Goal: Task Accomplishment & Management: Manage account settings

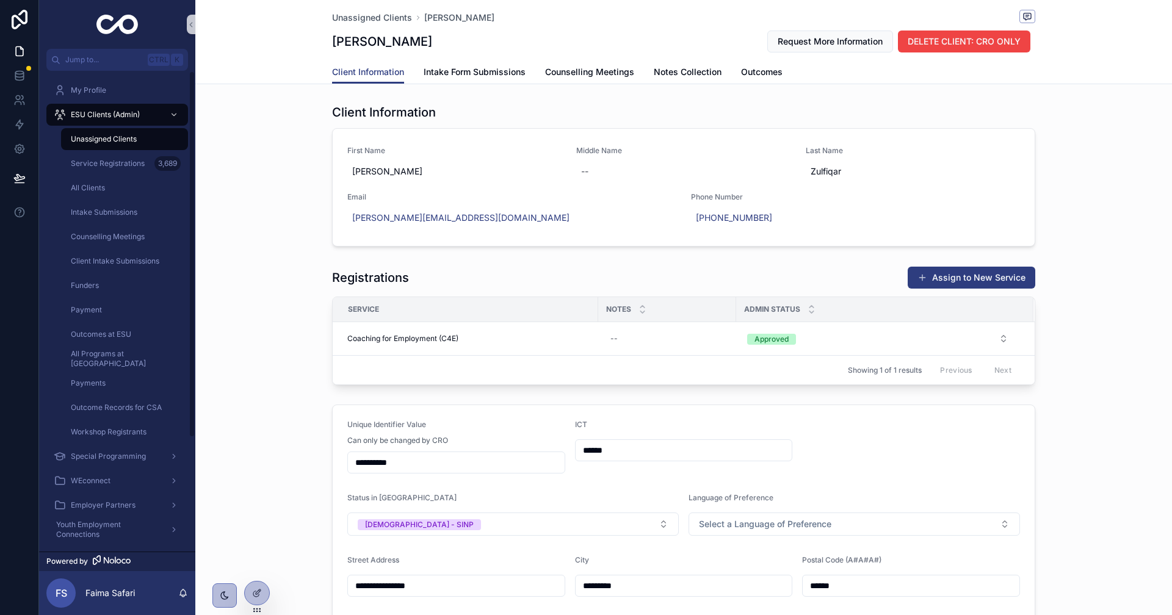
click at [87, 131] on div "Unassigned Clients" at bounding box center [124, 139] width 112 height 20
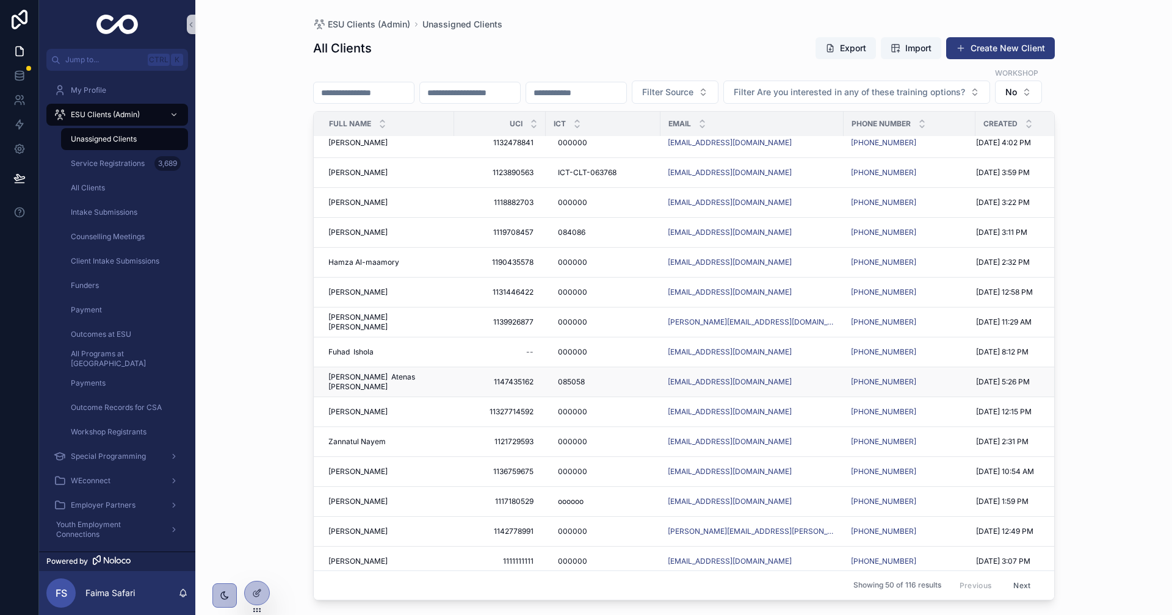
scroll to position [366, 0]
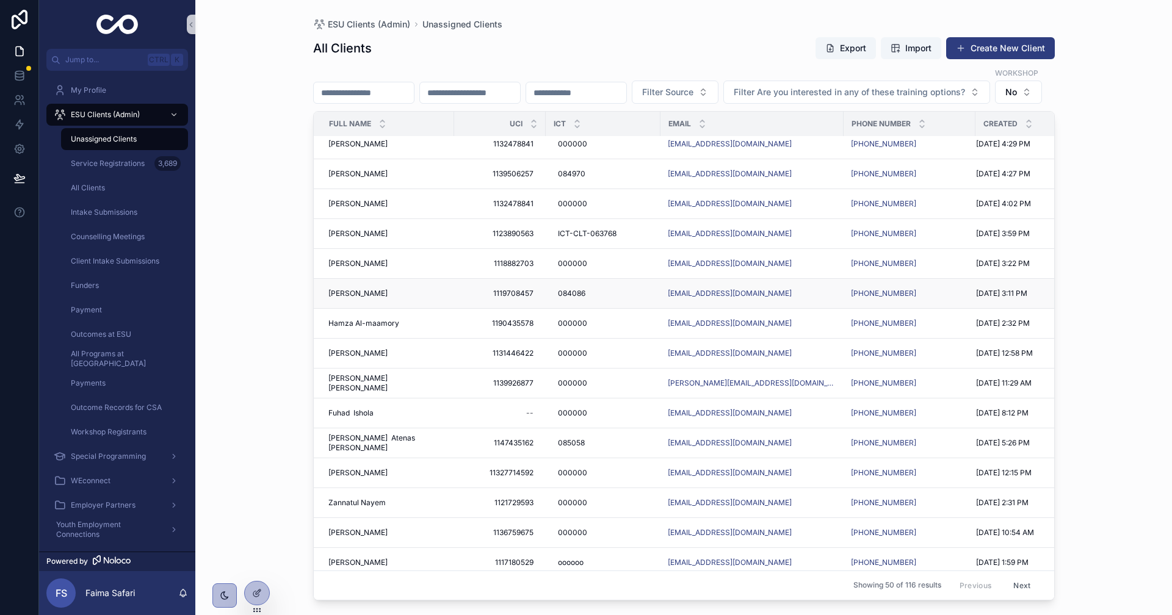
click at [349, 299] on span "Pritpal Kaur" at bounding box center [357, 294] width 59 height 10
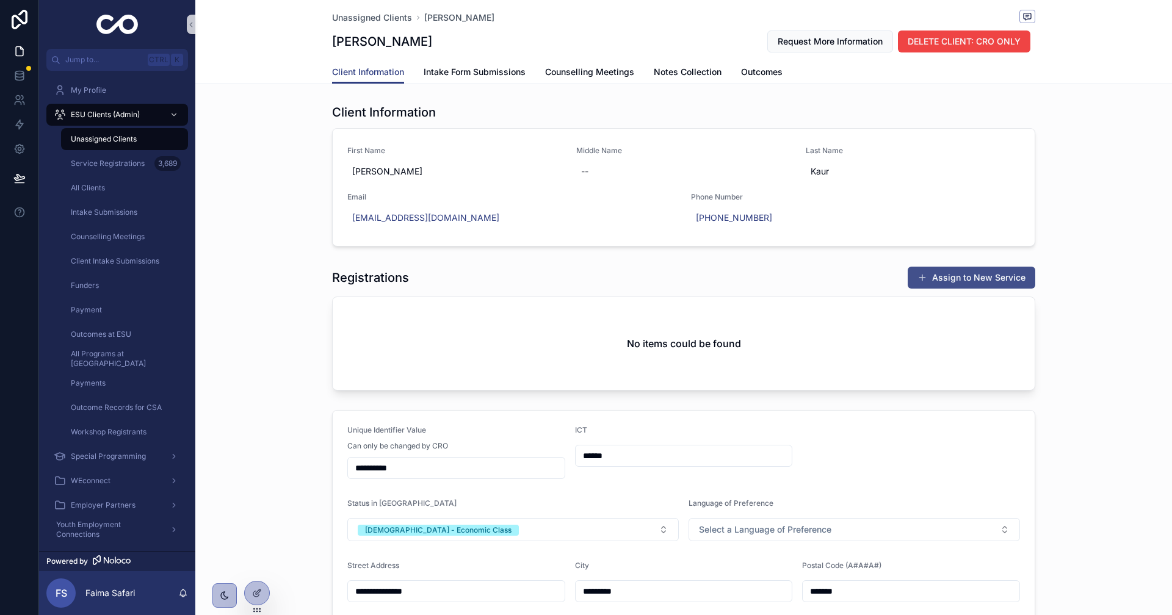
click at [993, 277] on button "Assign to New Service" at bounding box center [972, 278] width 128 height 22
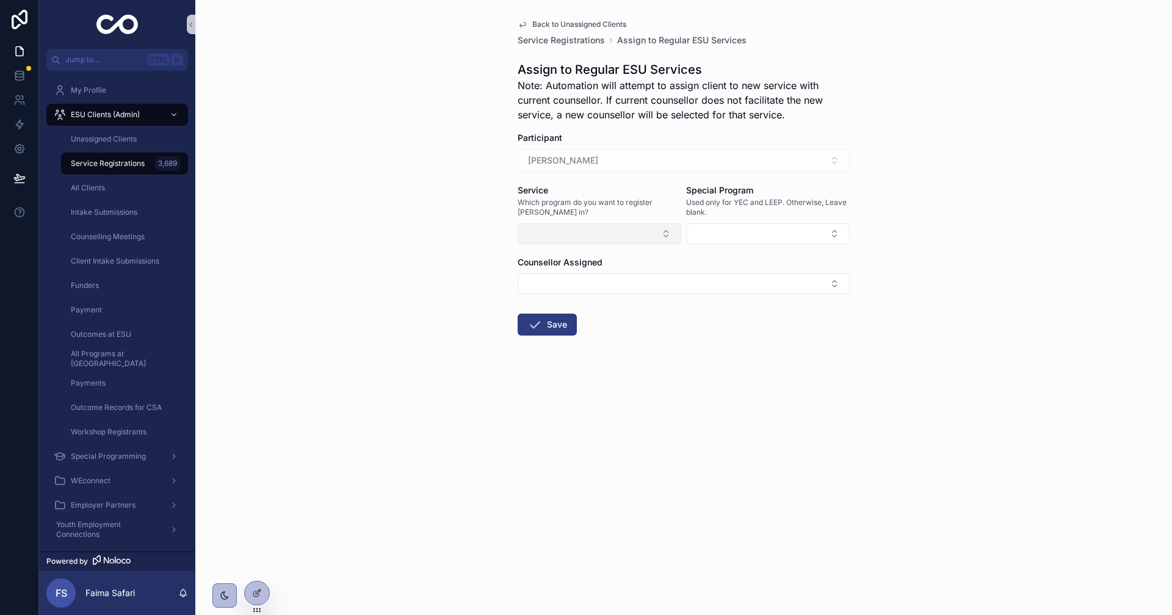
click at [604, 229] on button "Select Button" at bounding box center [600, 233] width 164 height 21
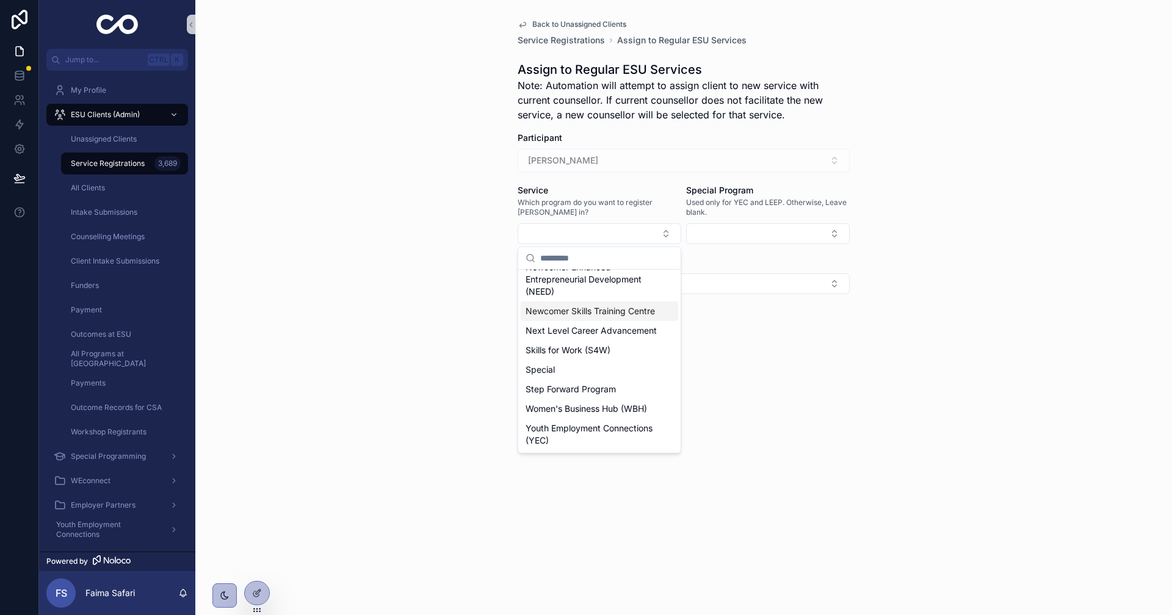
scroll to position [293, 0]
click at [603, 384] on div "Step Forward Program" at bounding box center [600, 390] width 158 height 20
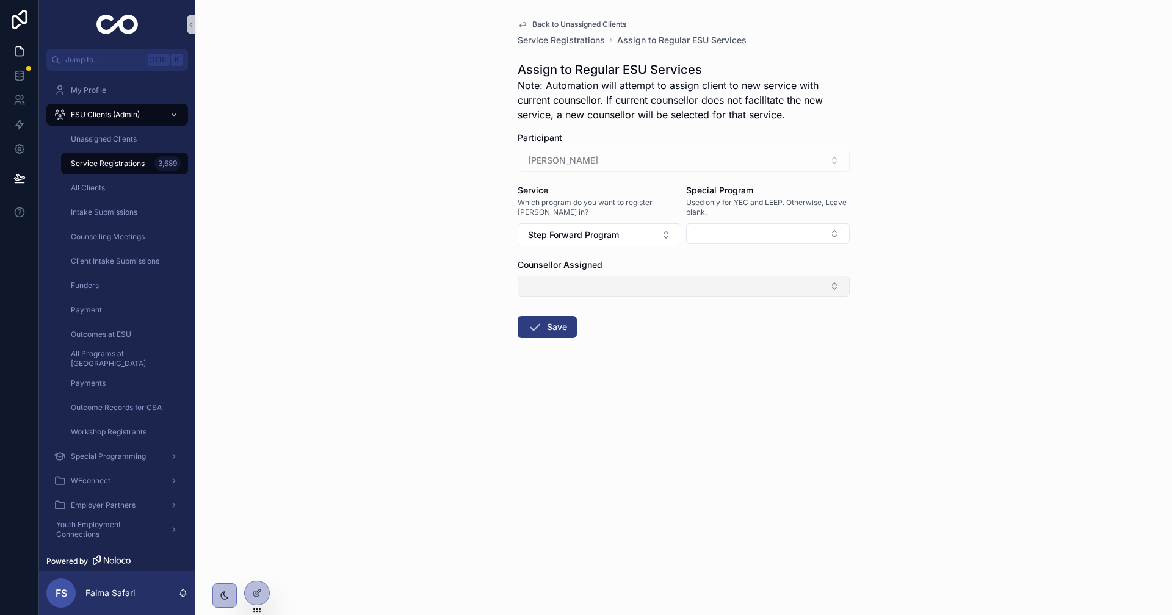
click at [597, 286] on button "Select Button" at bounding box center [684, 286] width 332 height 21
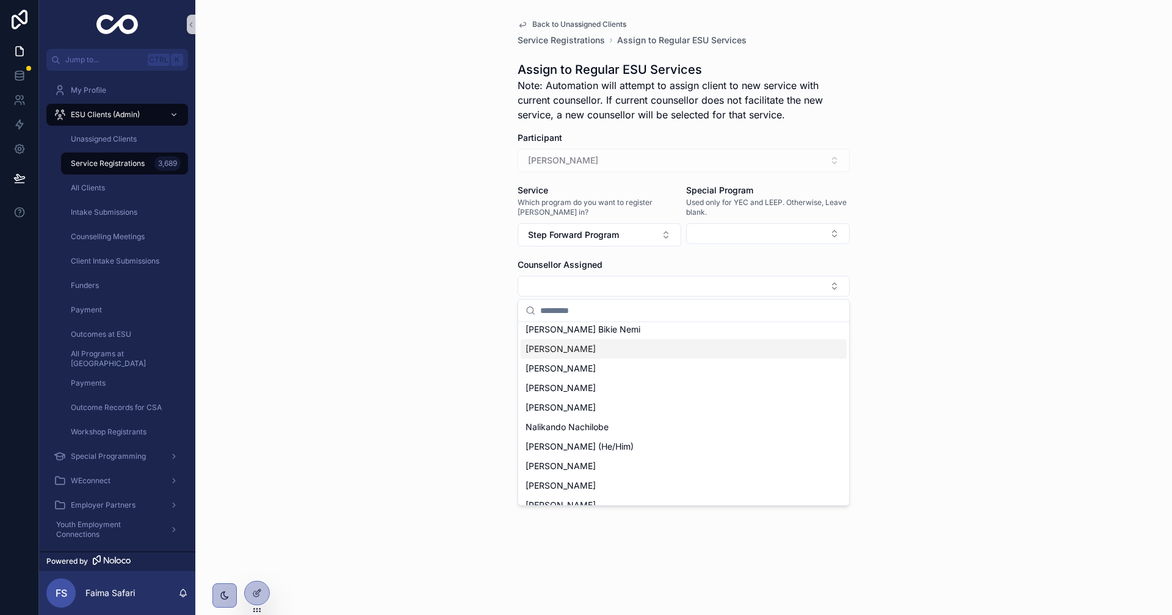
click at [604, 356] on div "Loredana Zaraspe" at bounding box center [684, 349] width 326 height 20
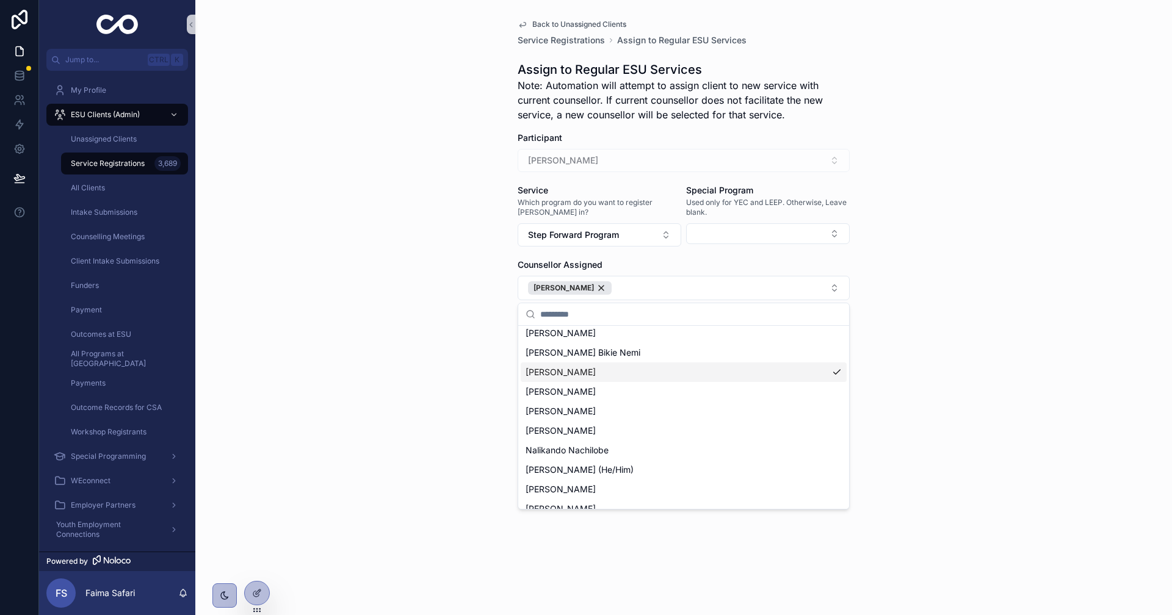
scroll to position [142, 0]
click at [515, 358] on div "Back to Unassigned Clients Service Registrations Assign to Regular ESU Services…" at bounding box center [684, 210] width 352 height 420
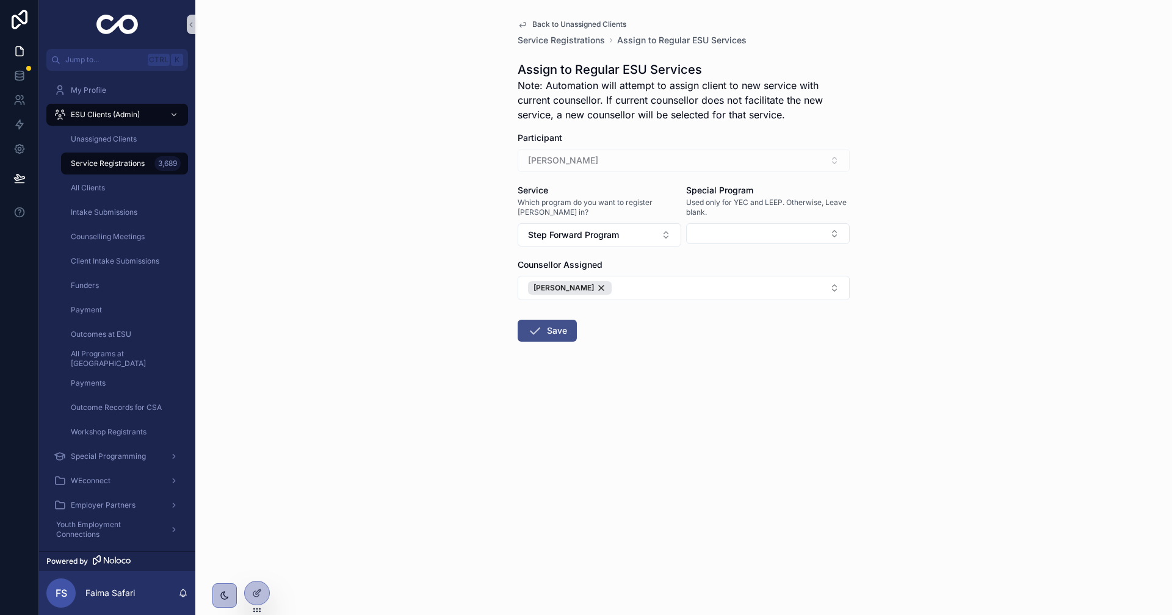
click at [535, 338] on span "scrollable content" at bounding box center [534, 331] width 15 height 15
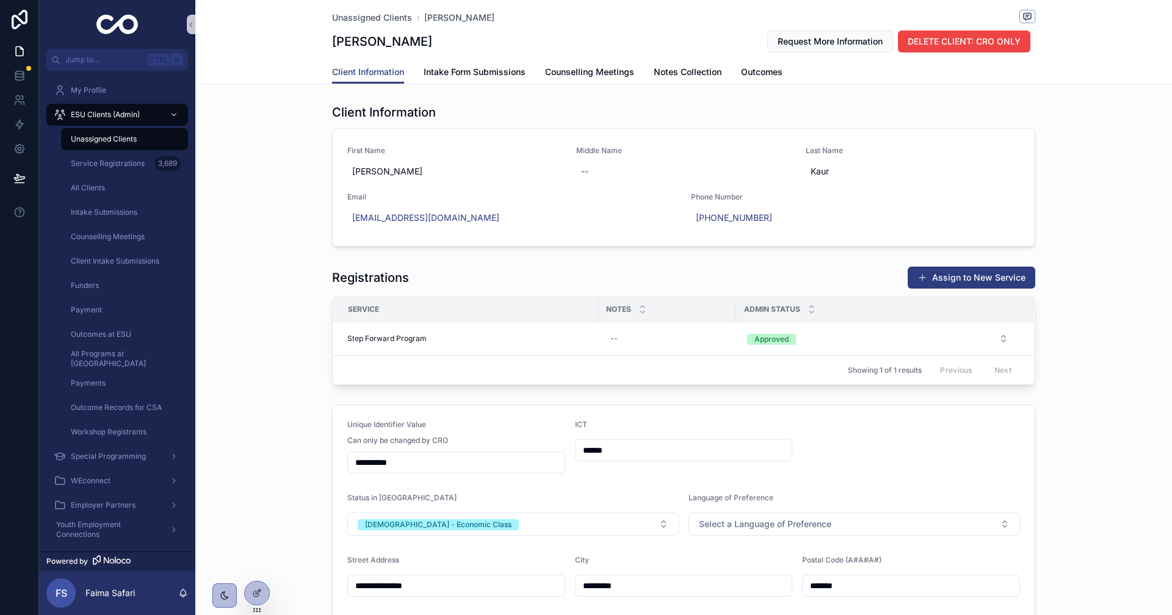
click at [134, 146] on div "Unassigned Clients" at bounding box center [124, 139] width 112 height 20
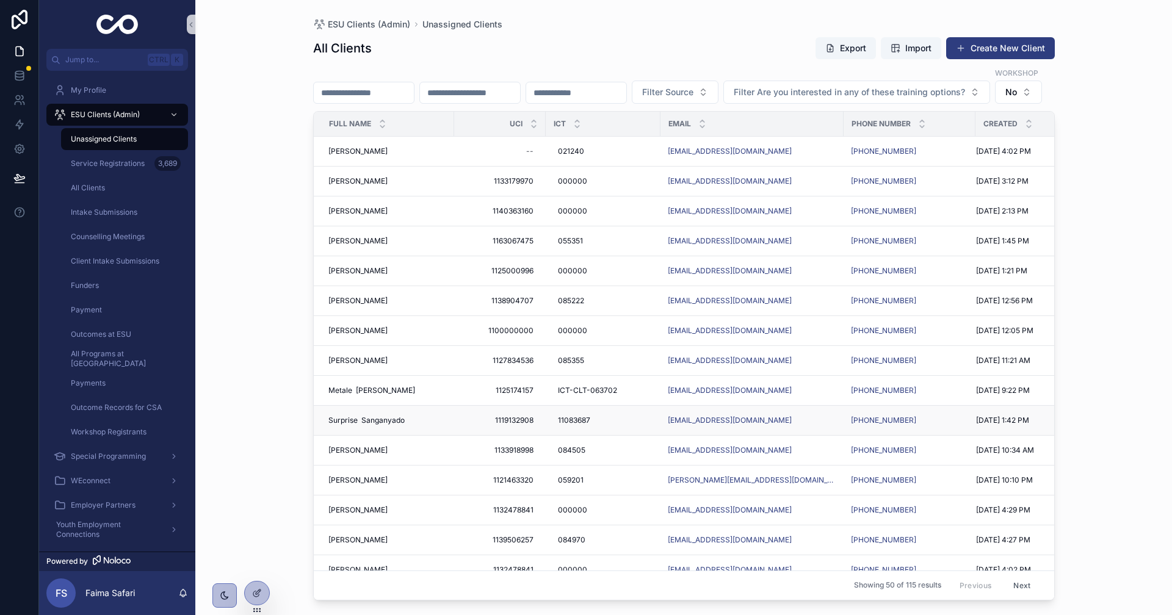
scroll to position [183, 0]
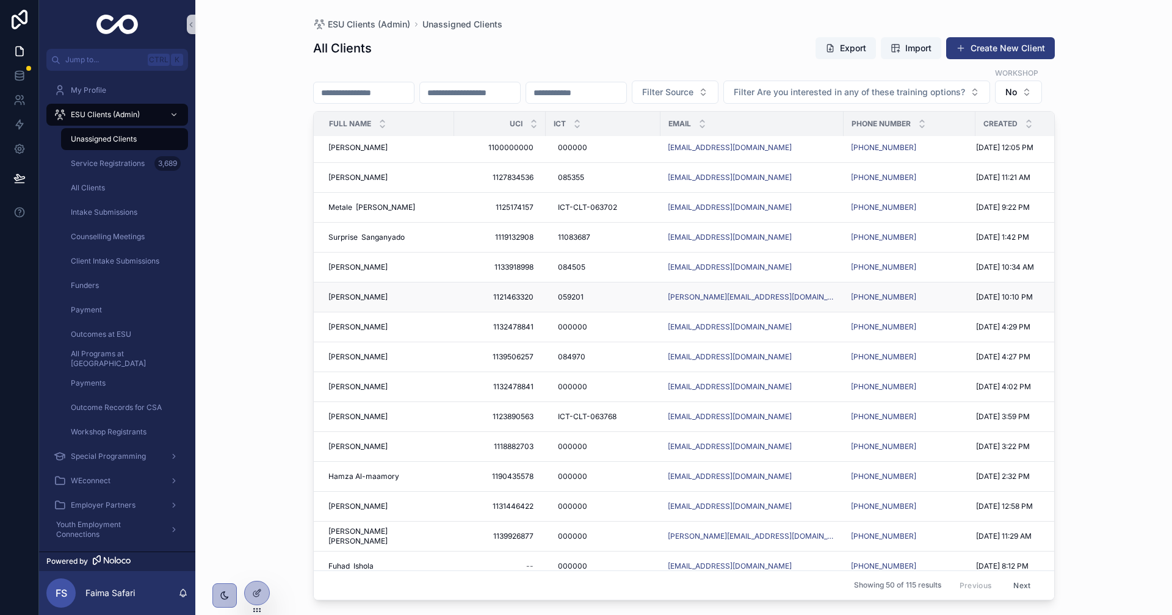
click at [355, 302] on span "Vibha Acharya" at bounding box center [357, 297] width 59 height 10
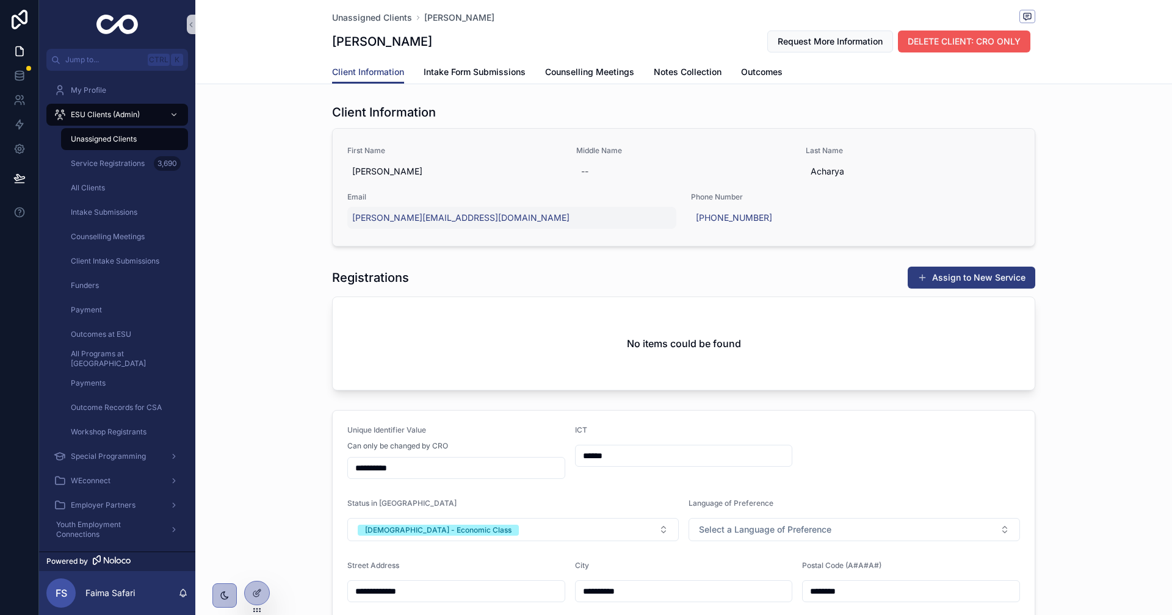
click at [996, 38] on span "DELETE CLIENT: CRO ONLY" at bounding box center [964, 41] width 113 height 12
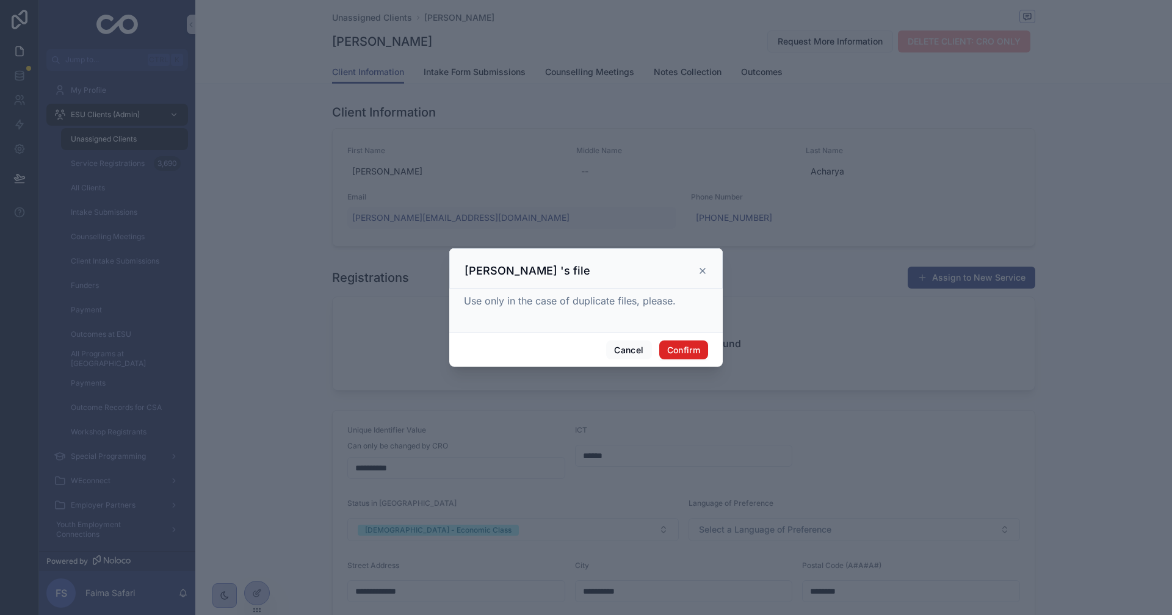
click at [660, 347] on button "Confirm" at bounding box center [683, 351] width 49 height 20
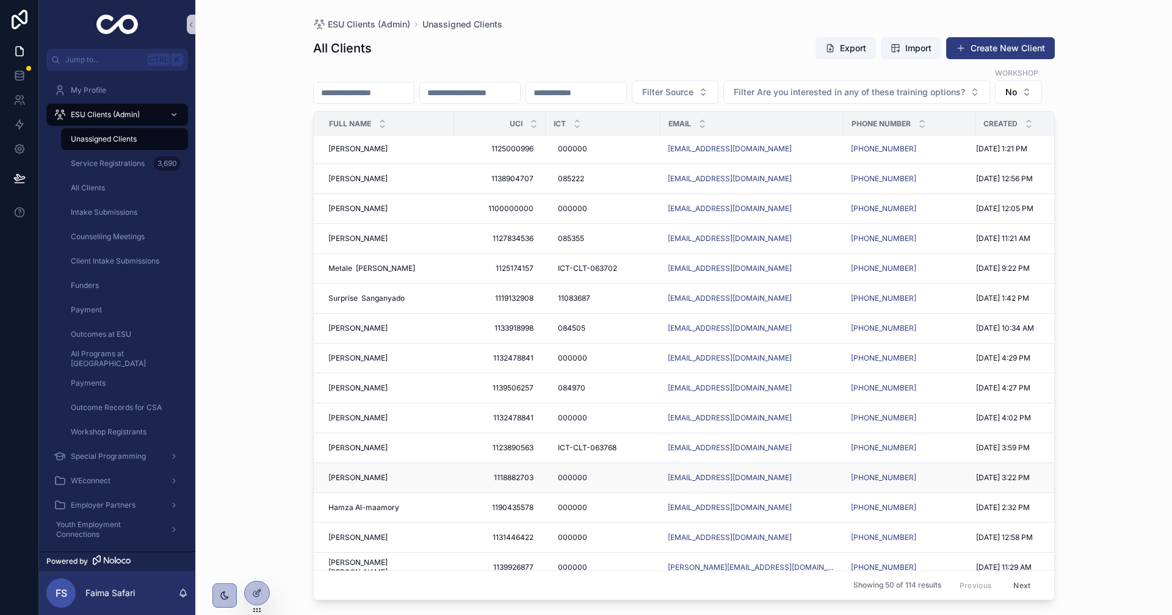
scroll to position [244, 0]
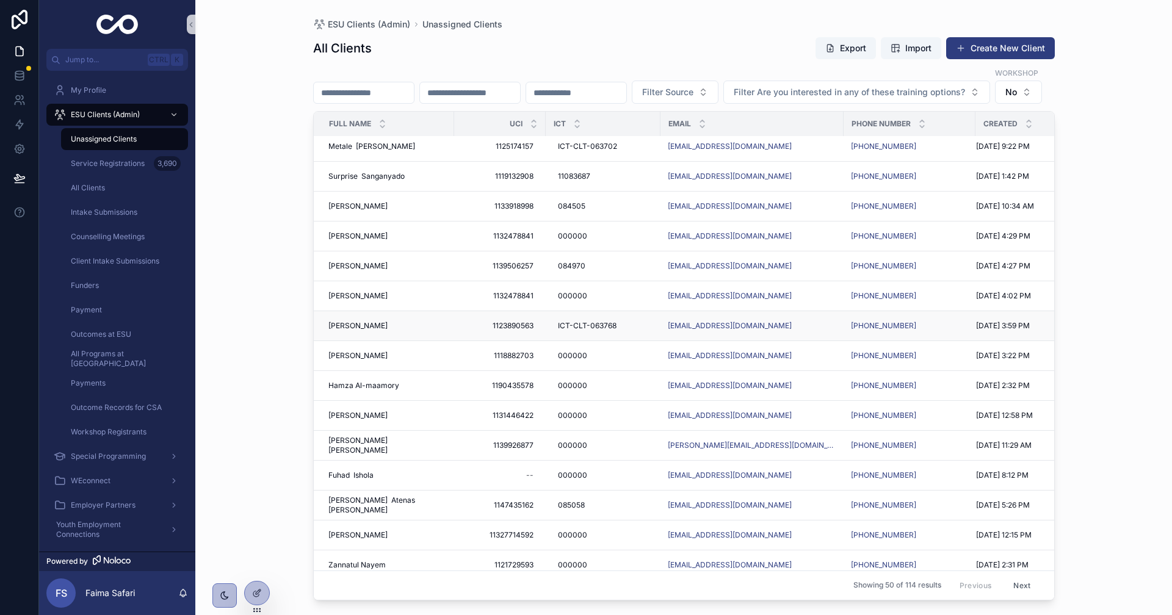
click at [388, 331] on span "Babatunde Sowemimo" at bounding box center [357, 326] width 59 height 10
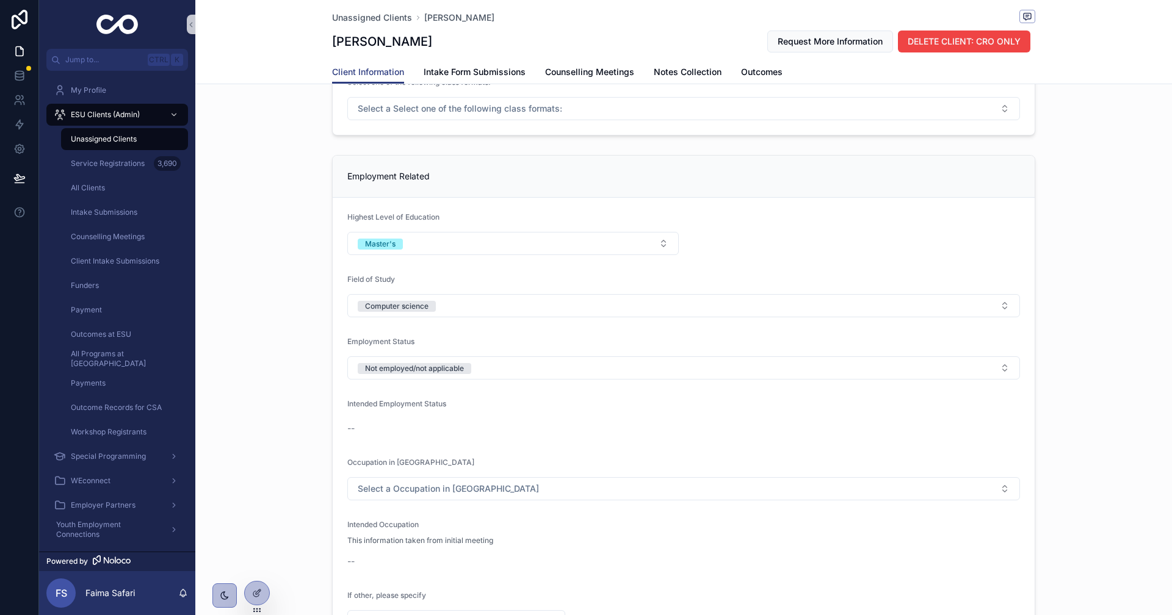
scroll to position [1160, 0]
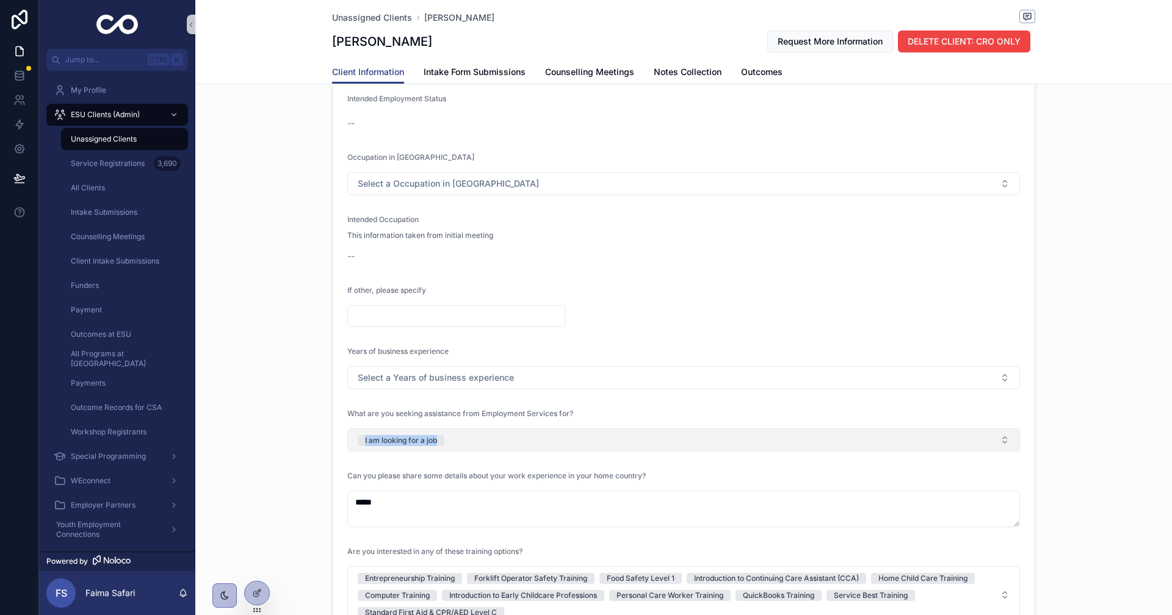
drag, startPoint x: 379, startPoint y: 457, endPoint x: 504, endPoint y: 449, distance: 125.4
click at [504, 449] on div "Employment Related Highest Level of Education Master's Field of Study Computer …" at bounding box center [683, 338] width 977 height 986
copy div "I am looking for a job"
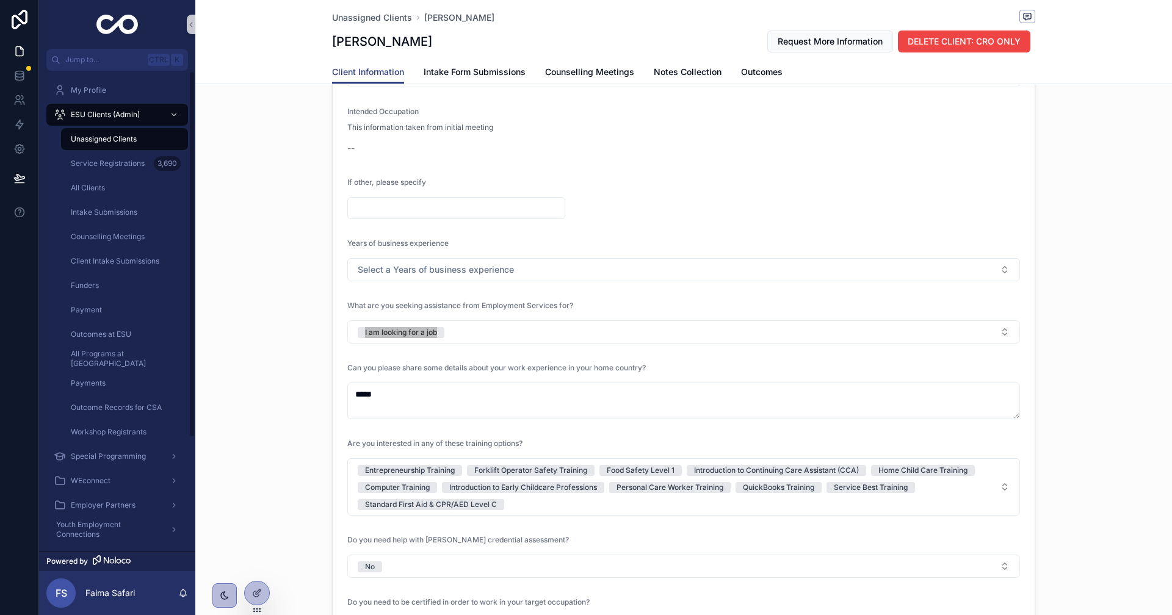
scroll to position [1404, 0]
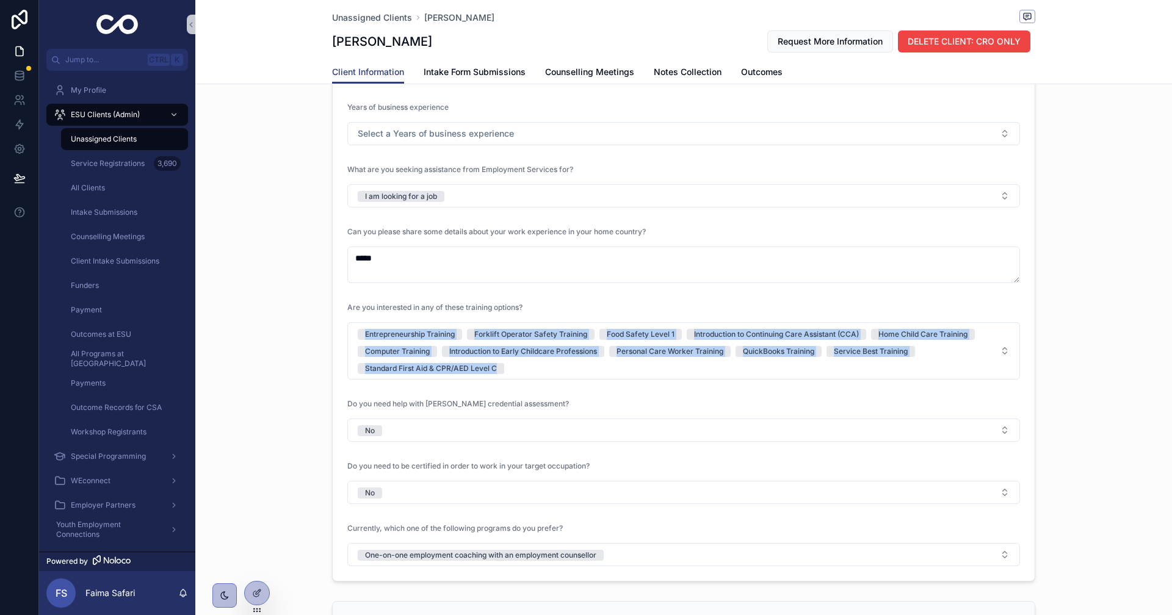
drag, startPoint x: 293, startPoint y: 330, endPoint x: 510, endPoint y: 383, distance: 223.1
click at [510, 383] on div "Employment Related Highest Level of Education Master's Field of Study Computer …" at bounding box center [683, 94] width 977 height 986
copy span "Entrepreneurship Training Forklift Operator Safety Training Food Safety Level 1…"
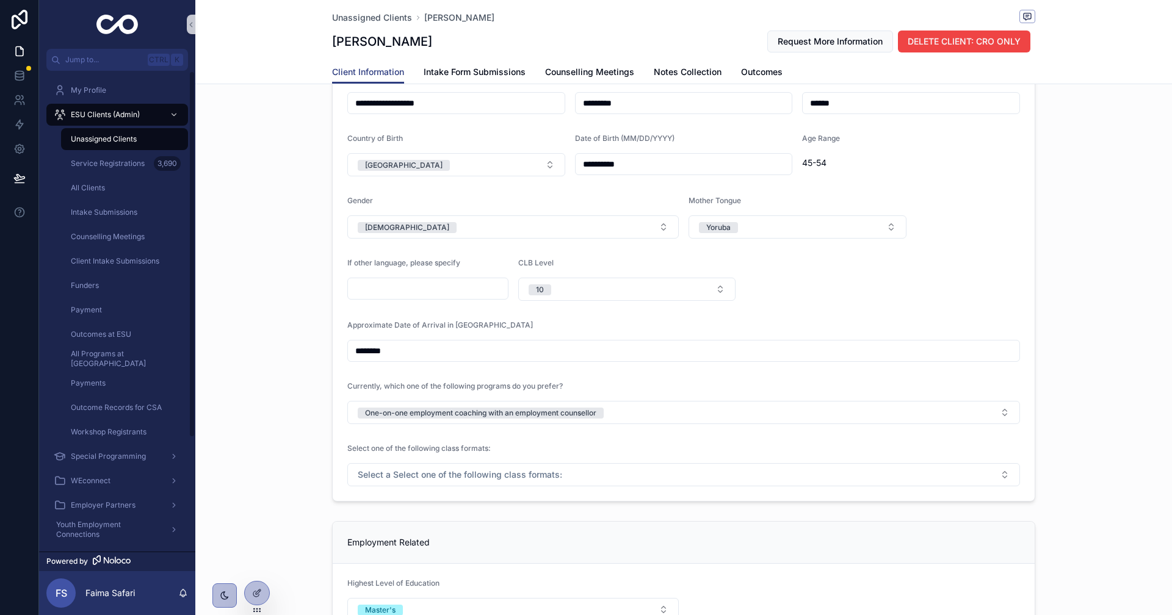
scroll to position [672, 0]
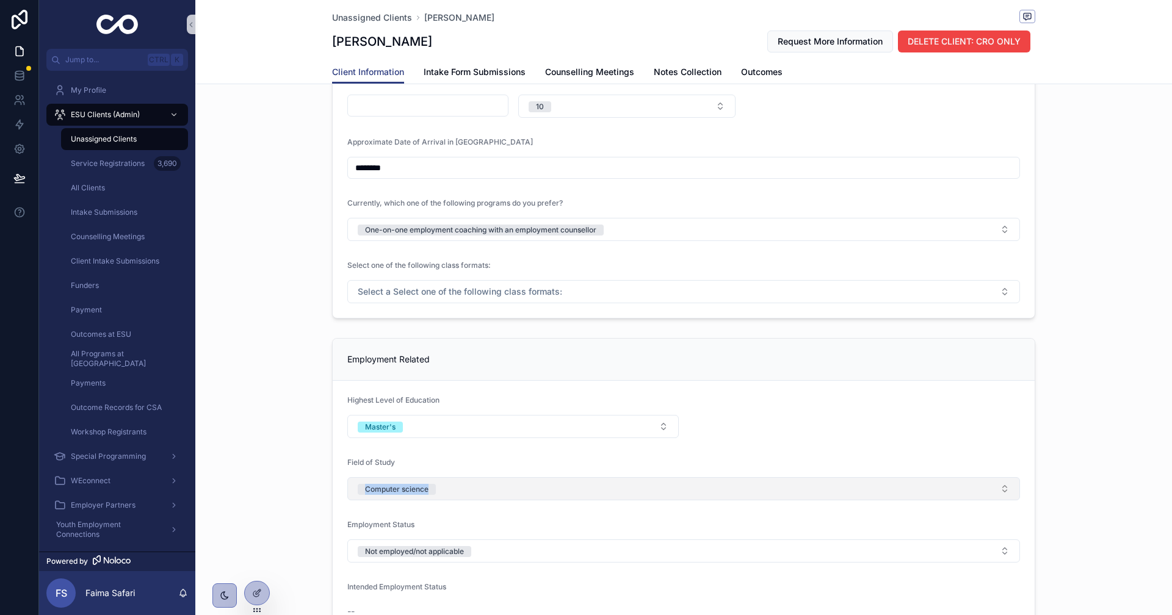
drag, startPoint x: 310, startPoint y: 499, endPoint x: 512, endPoint y: 487, distance: 201.8
copy div "Computer science"
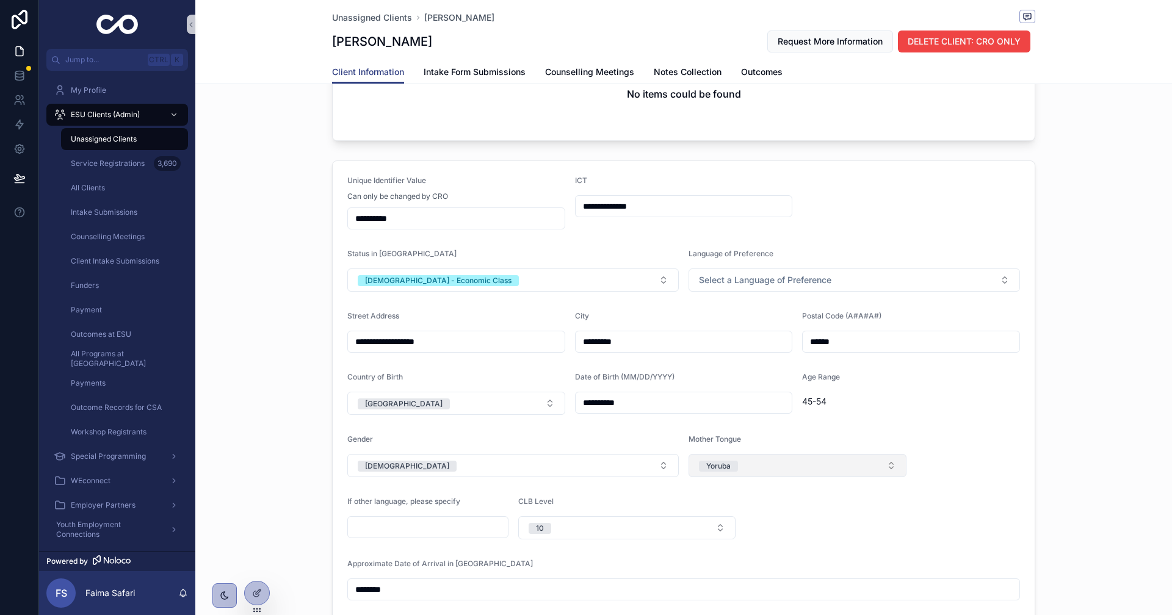
scroll to position [61, 0]
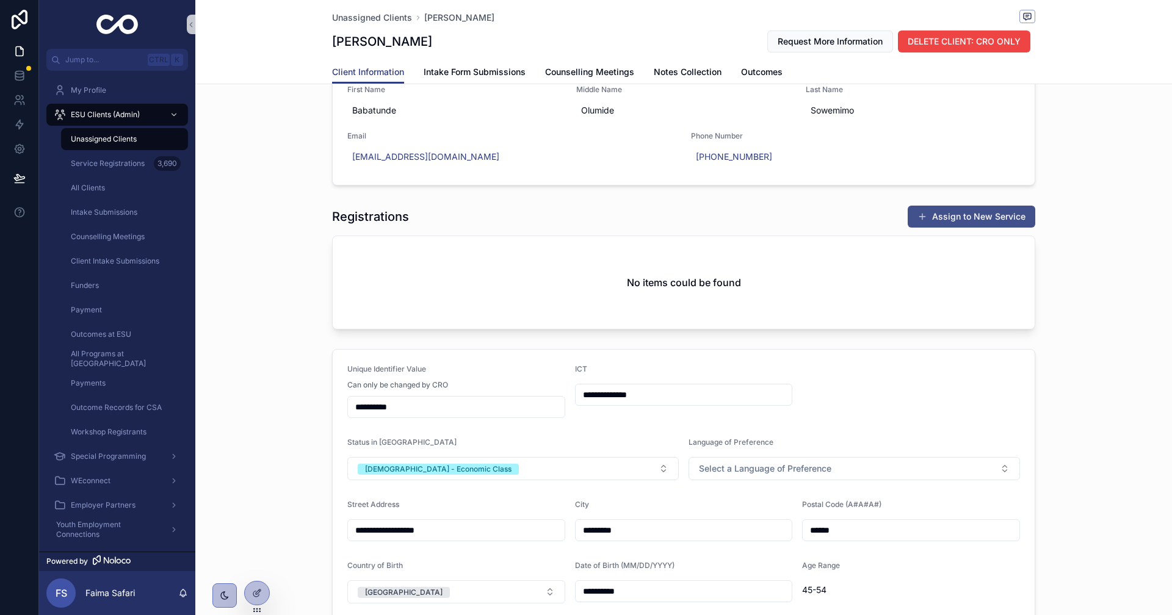
click at [968, 217] on button "Assign to New Service" at bounding box center [972, 217] width 128 height 22
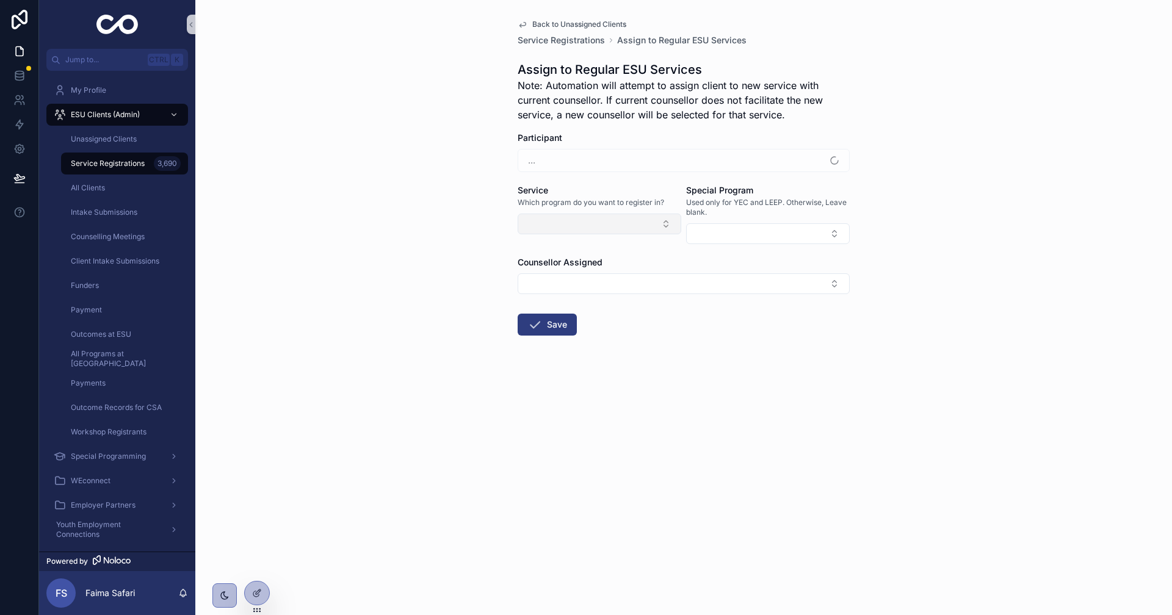
click at [586, 220] on button "Select Button" at bounding box center [600, 224] width 164 height 21
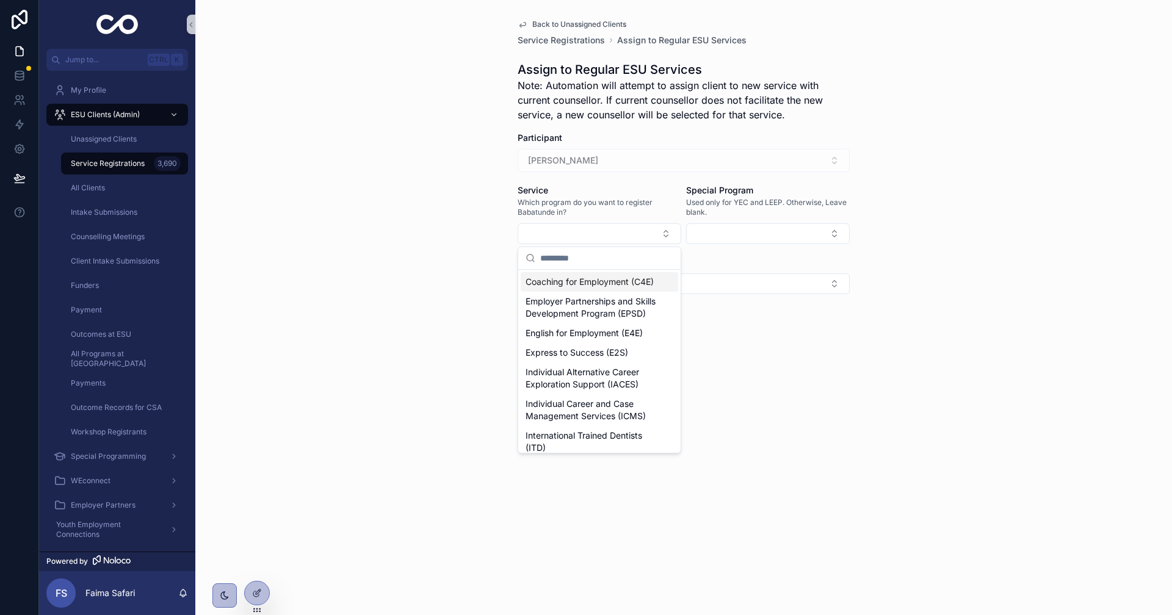
click at [605, 285] on span "Coaching for Employment (C4E)" at bounding box center [590, 282] width 128 height 12
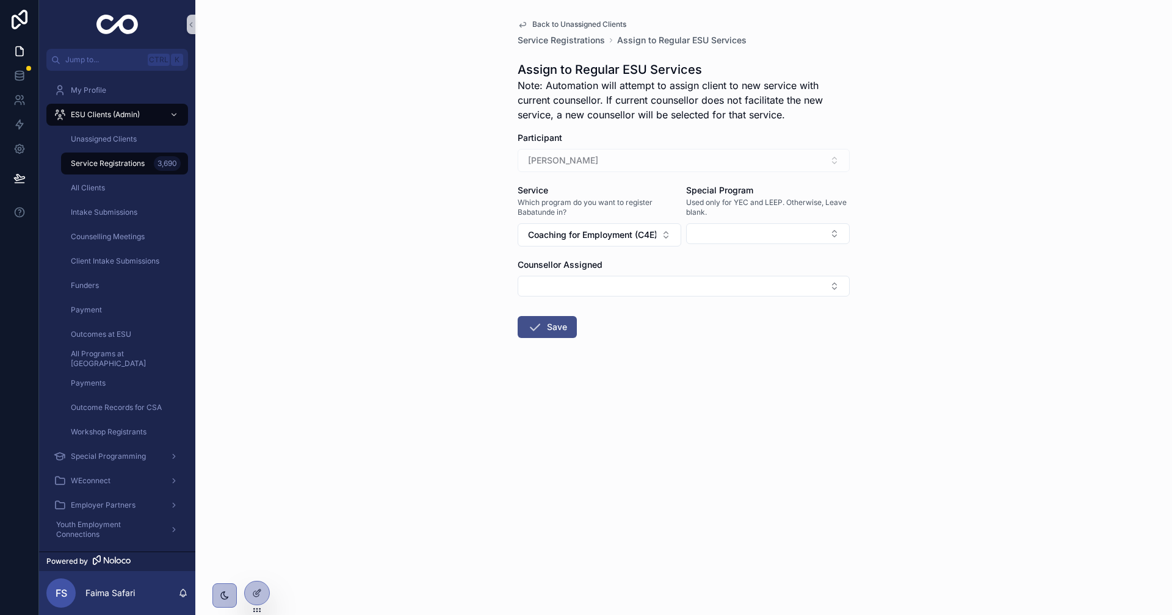
click at [565, 321] on button "Save" at bounding box center [547, 327] width 59 height 22
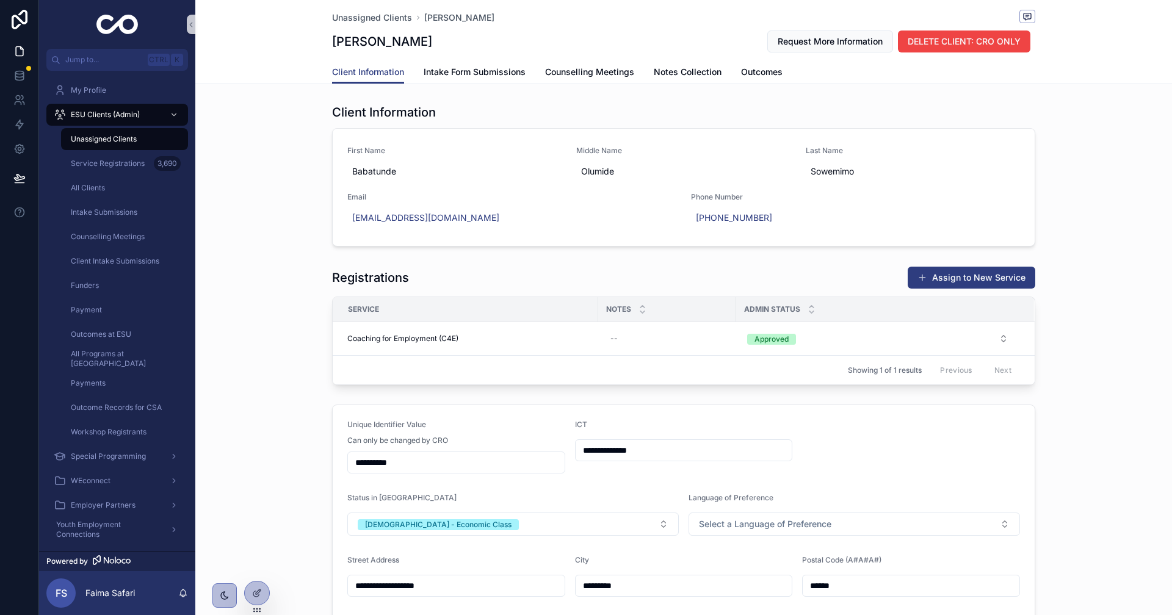
click at [126, 136] on span "Unassigned Clients" at bounding box center [104, 139] width 66 height 10
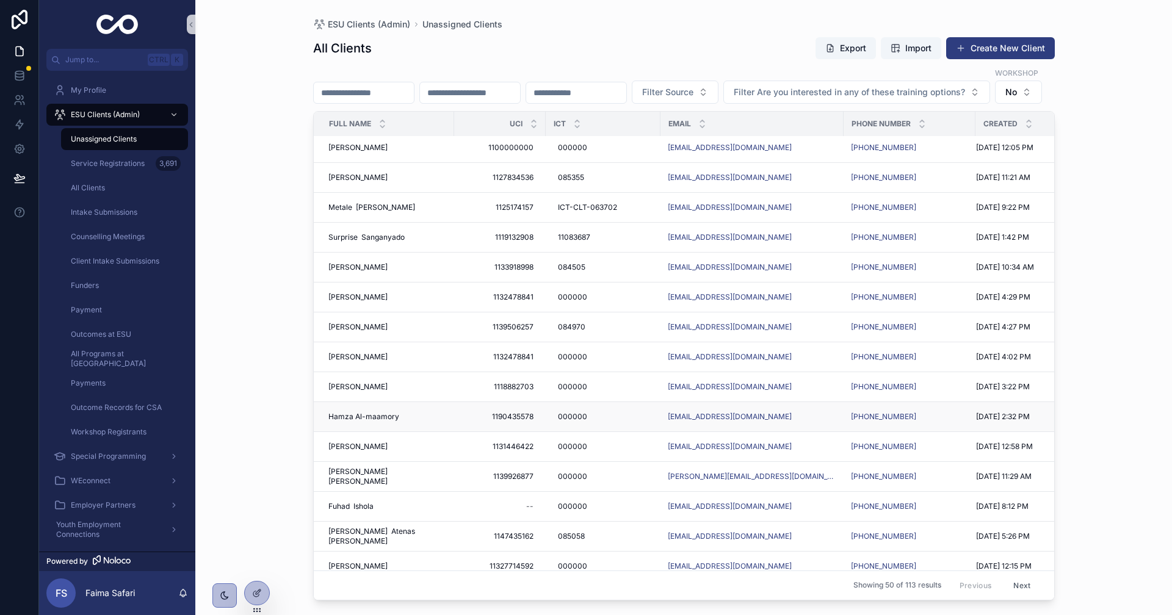
scroll to position [61, 0]
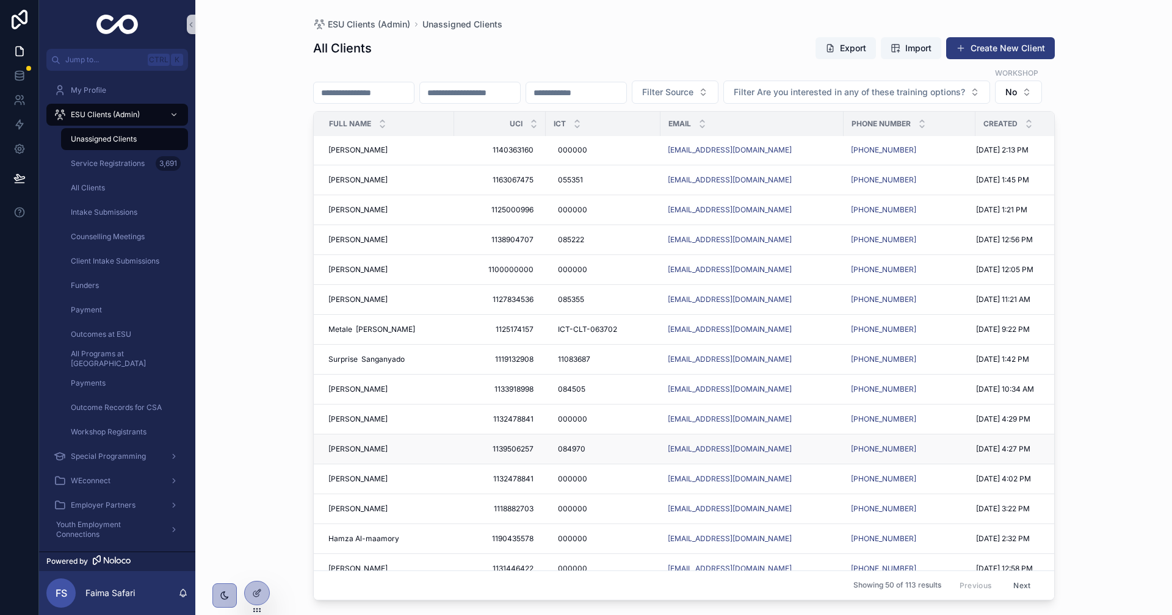
click at [339, 454] on span "Suneel Amrat" at bounding box center [357, 449] width 59 height 10
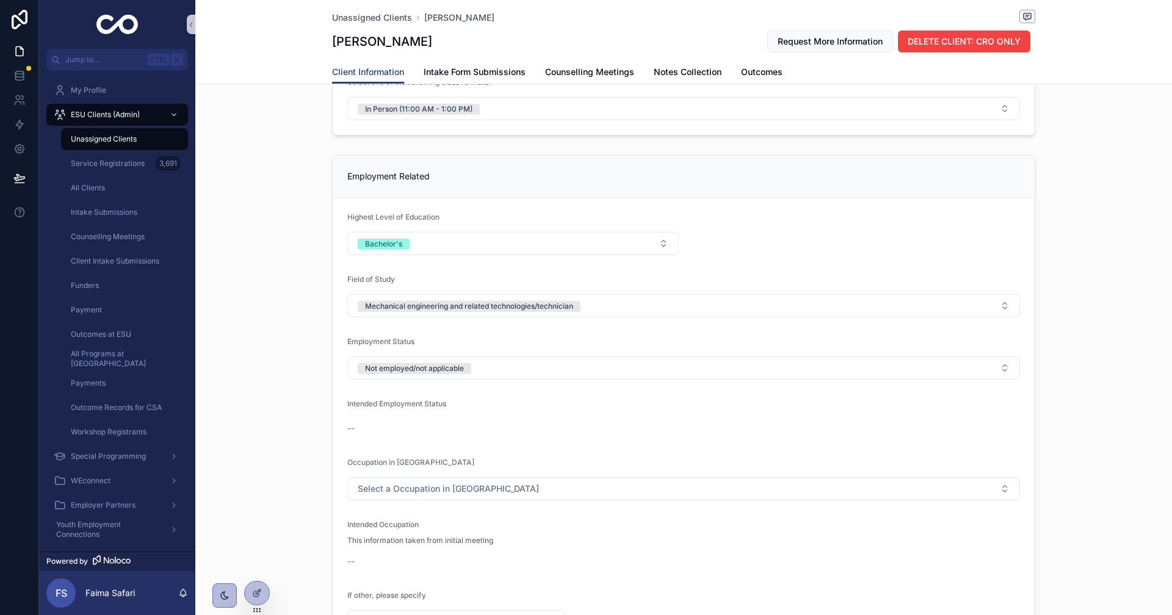
scroll to position [1099, 0]
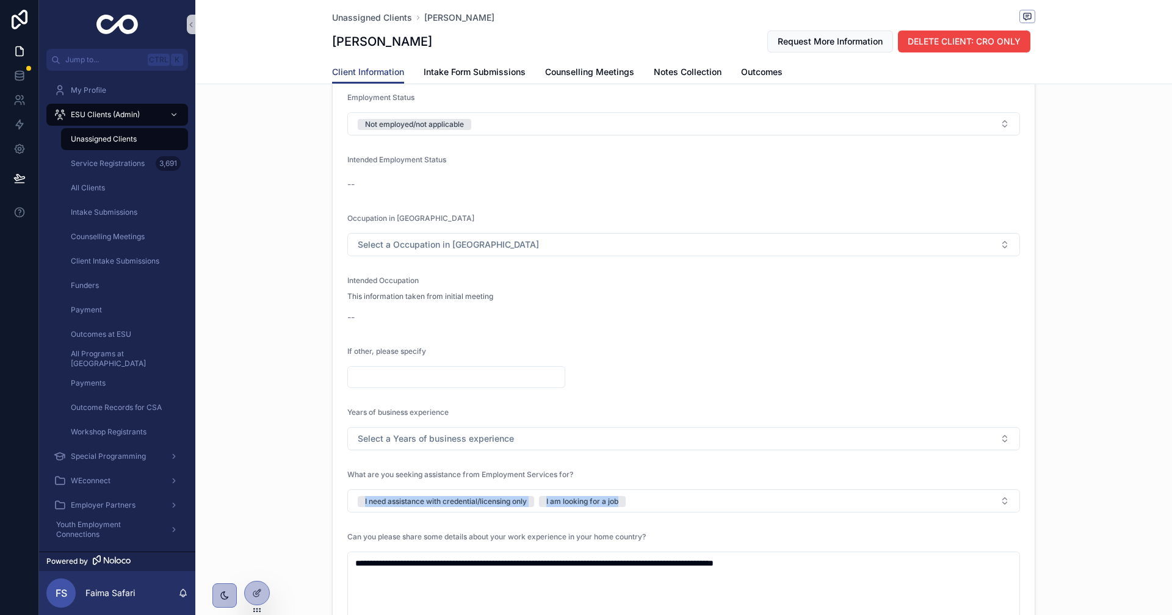
drag, startPoint x: 276, startPoint y: 517, endPoint x: 745, endPoint y: 513, distance: 468.9
click at [745, 513] on div "**********" at bounding box center [683, 412] width 977 height 1012
copy span "I need assistance with credential/licensing only I am looking for a job"
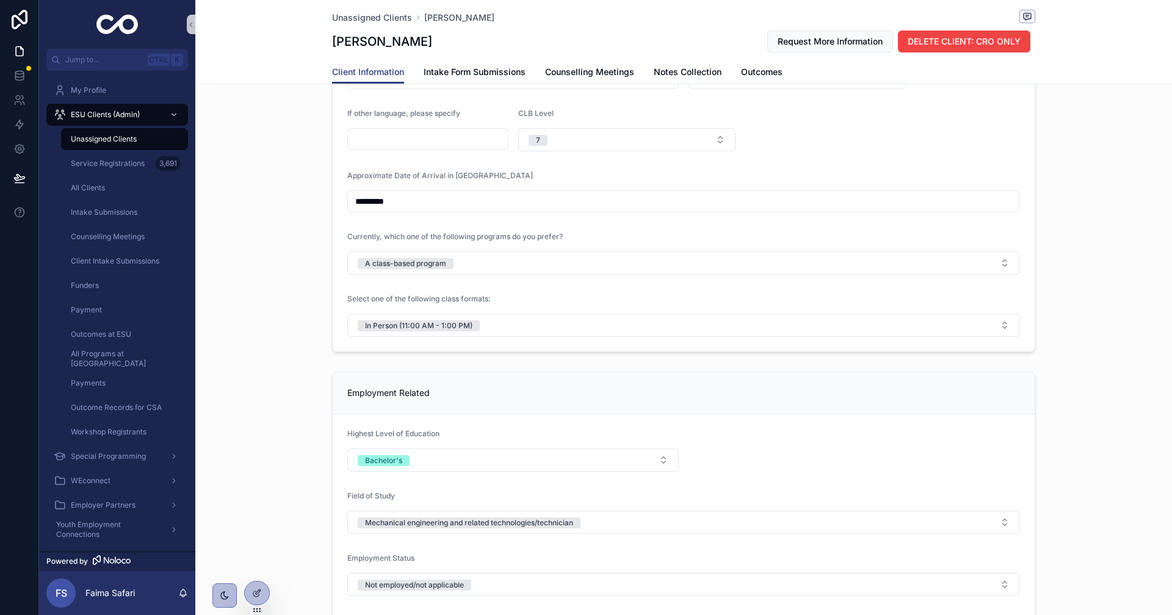
scroll to position [733, 0]
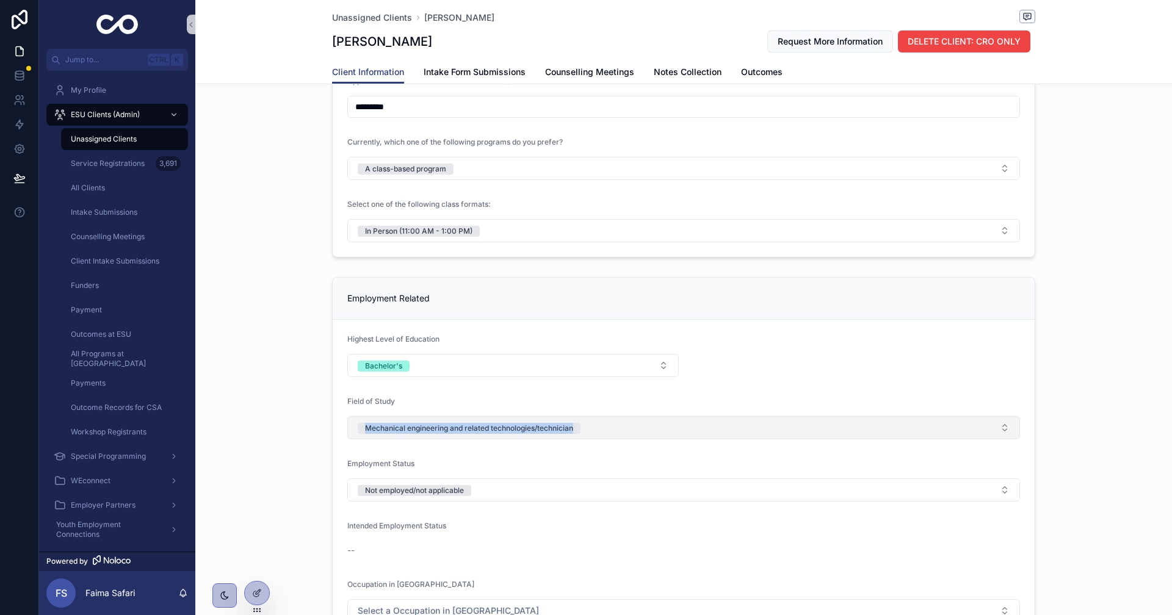
drag, startPoint x: 304, startPoint y: 426, endPoint x: 635, endPoint y: 420, distance: 331.0
copy div "Mechanical engineering and related technologies/technician"
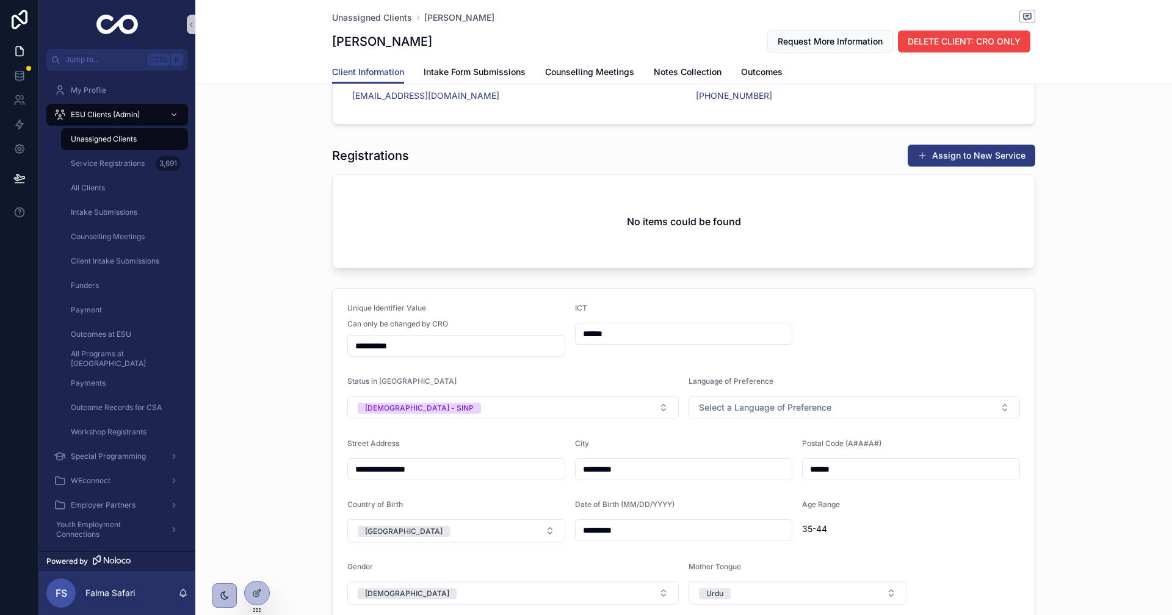
scroll to position [0, 0]
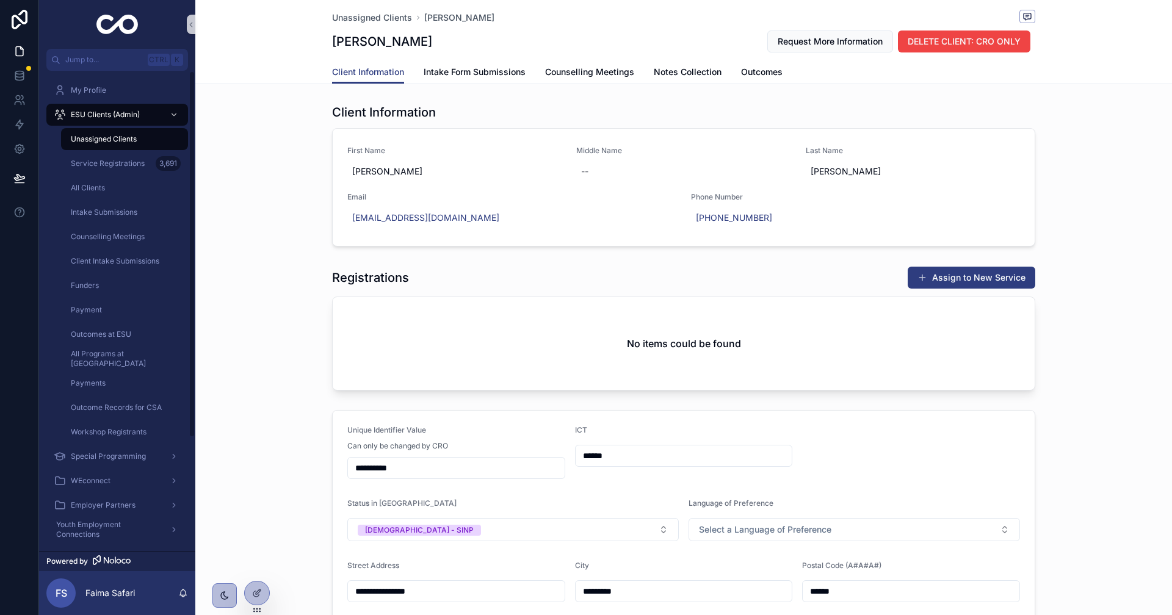
drag, startPoint x: 965, startPoint y: 280, endPoint x: 938, endPoint y: 279, distance: 26.9
click at [965, 280] on button "Assign to New Service" at bounding box center [972, 278] width 128 height 22
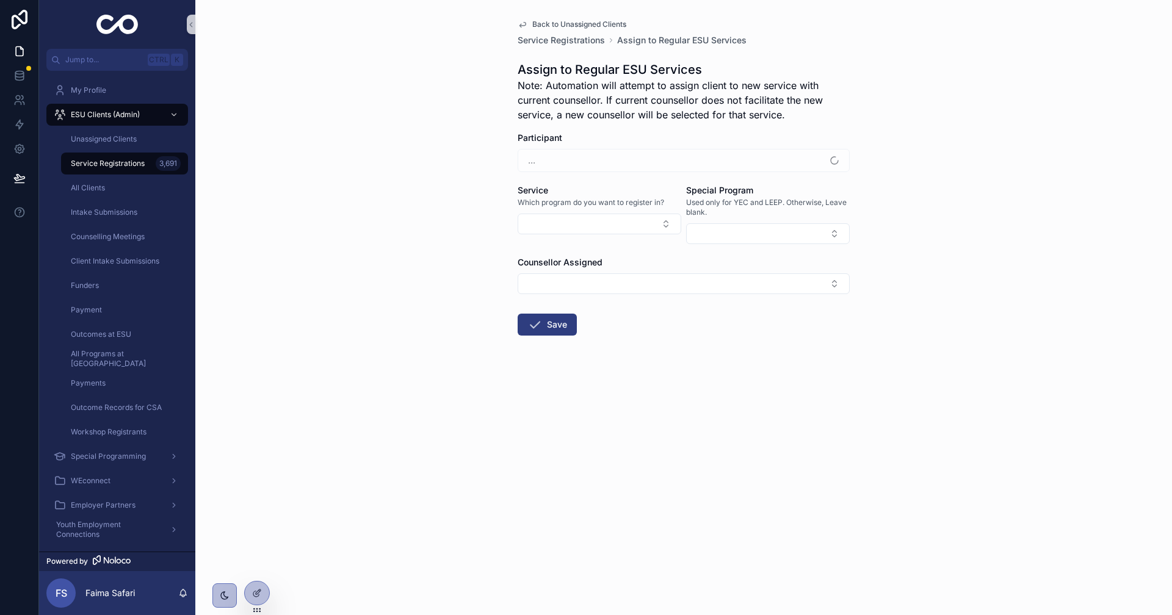
click at [576, 236] on div "Service Which program do you want to register in?" at bounding box center [600, 214] width 164 height 60
click at [585, 231] on button "Select Button" at bounding box center [600, 233] width 164 height 21
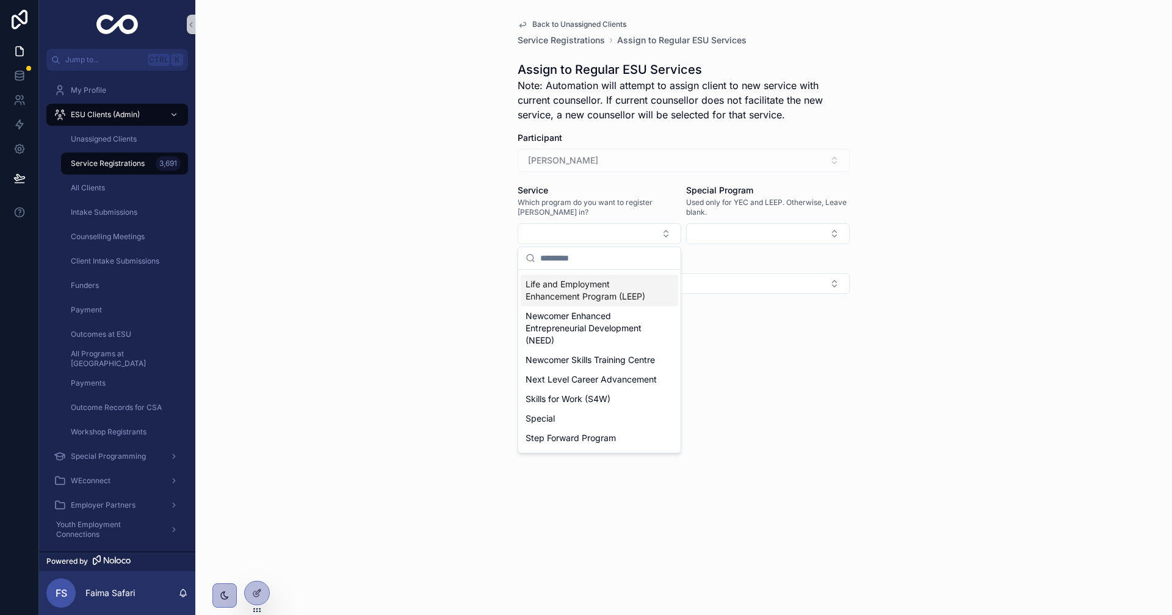
scroll to position [293, 0]
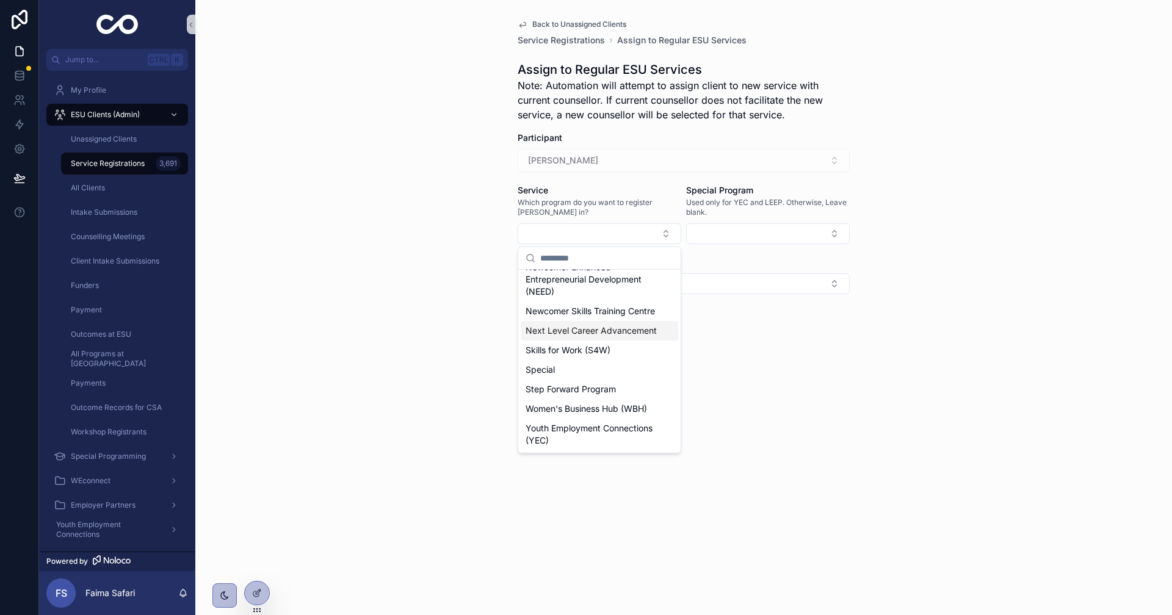
click at [573, 325] on span "Next Level Career Advancement" at bounding box center [591, 331] width 131 height 12
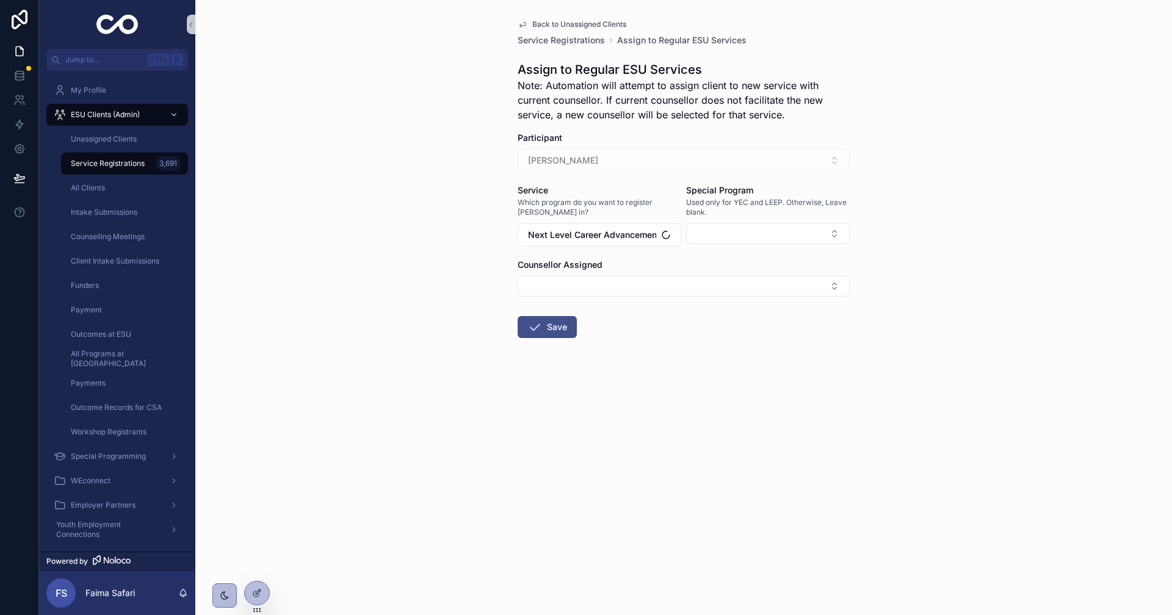
click at [561, 324] on button "Save" at bounding box center [547, 327] width 59 height 22
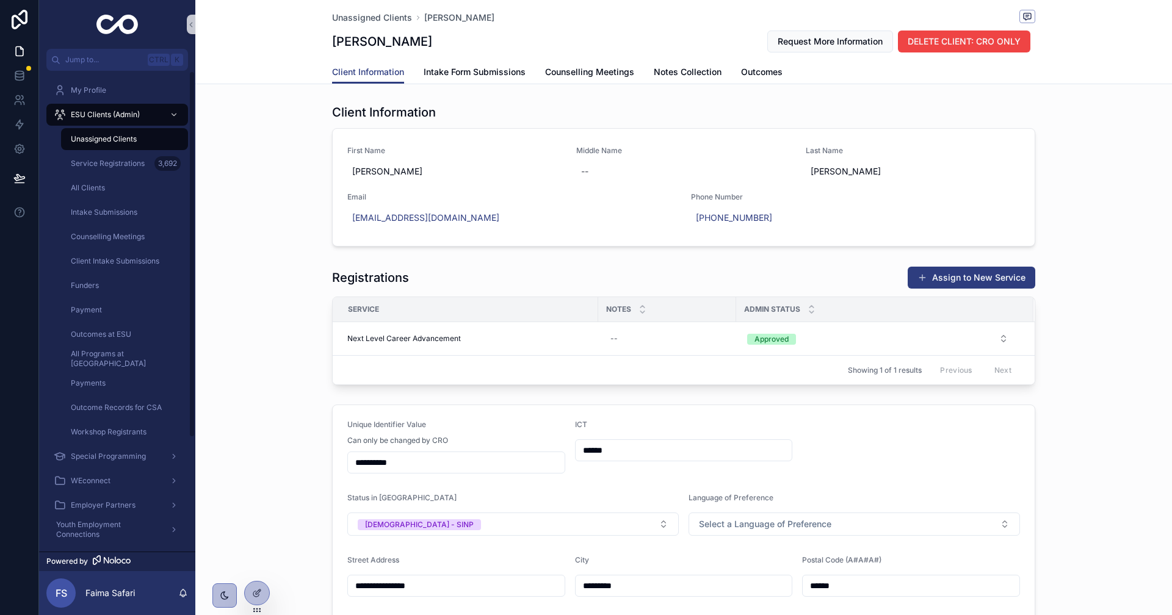
click at [132, 151] on div "Service Registrations 3,692" at bounding box center [125, 163] width 142 height 24
click at [144, 143] on div "Unassigned Clients" at bounding box center [124, 139] width 112 height 20
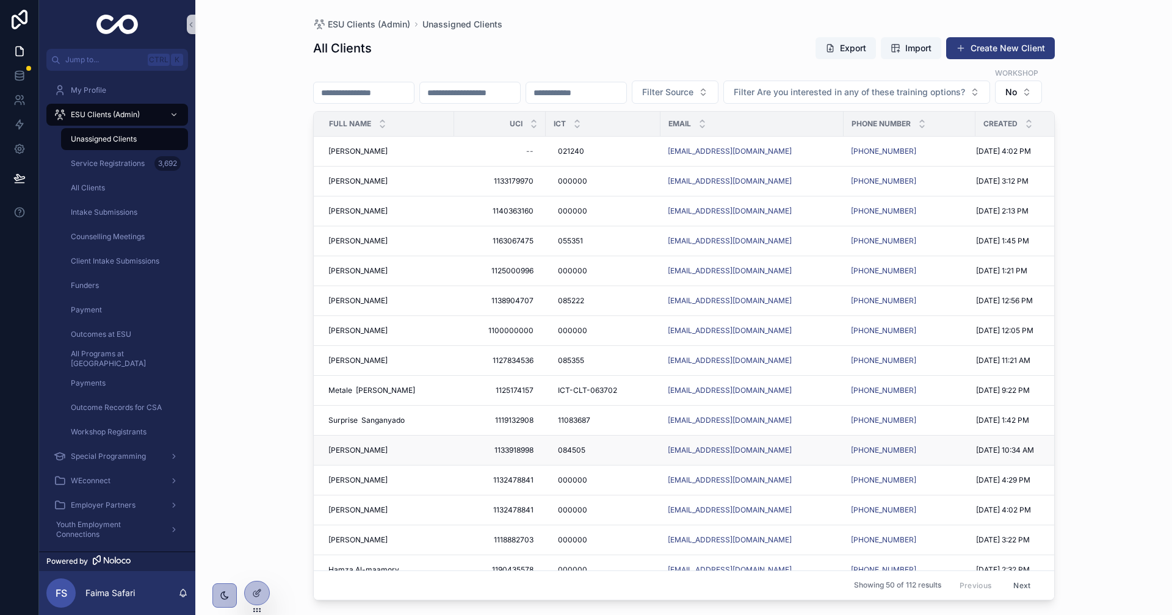
click at [358, 455] on span "Valerie Devera" at bounding box center [357, 451] width 59 height 10
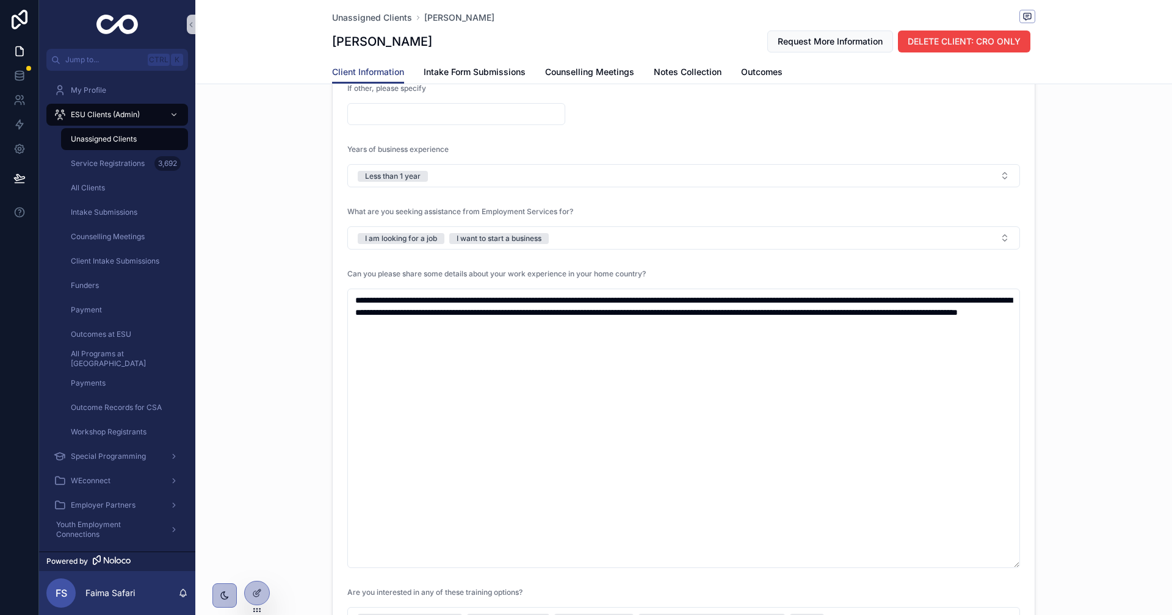
scroll to position [1465, 0]
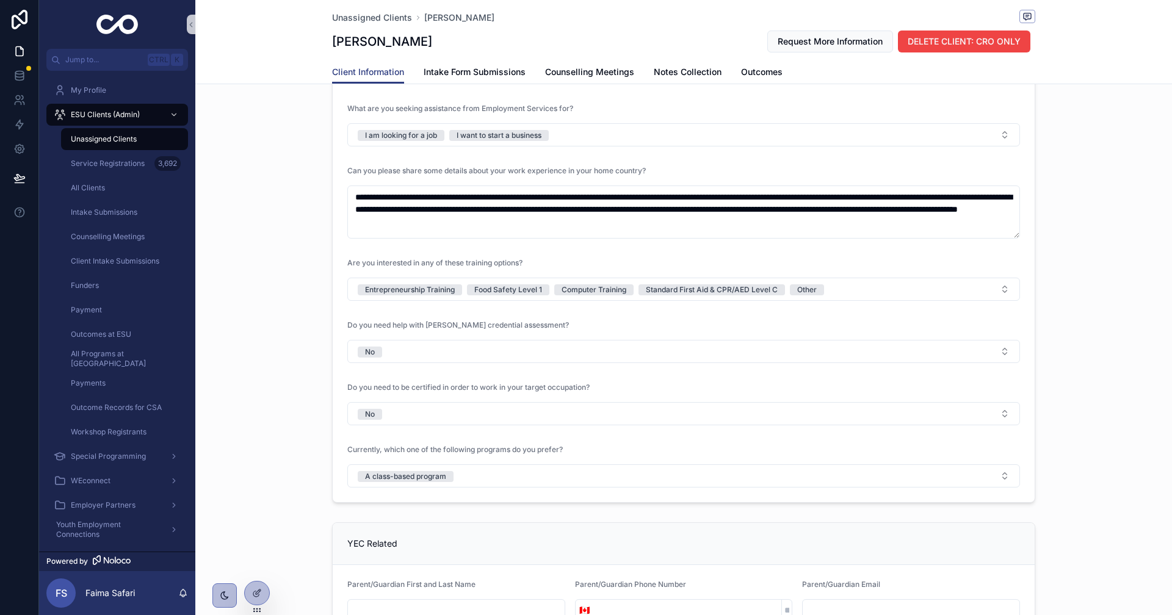
drag, startPoint x: 1012, startPoint y: 463, endPoint x: 1001, endPoint y: 236, distance: 226.8
click at [1001, 236] on textarea "**********" at bounding box center [683, 212] width 673 height 53
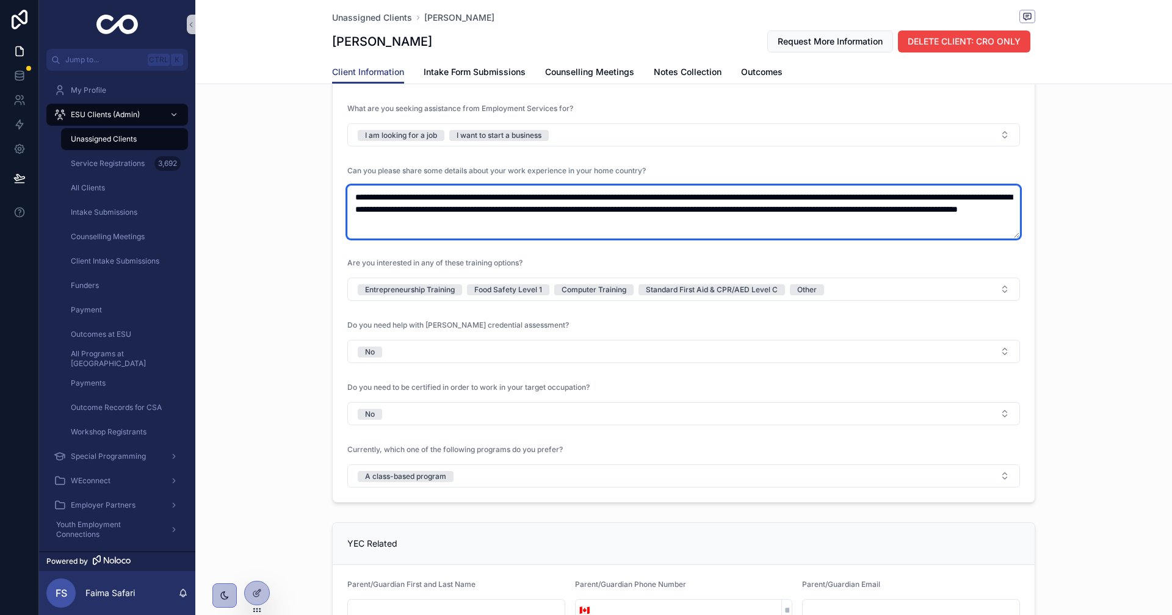
click at [1010, 243] on form "**********" at bounding box center [684, 44] width 702 height 915
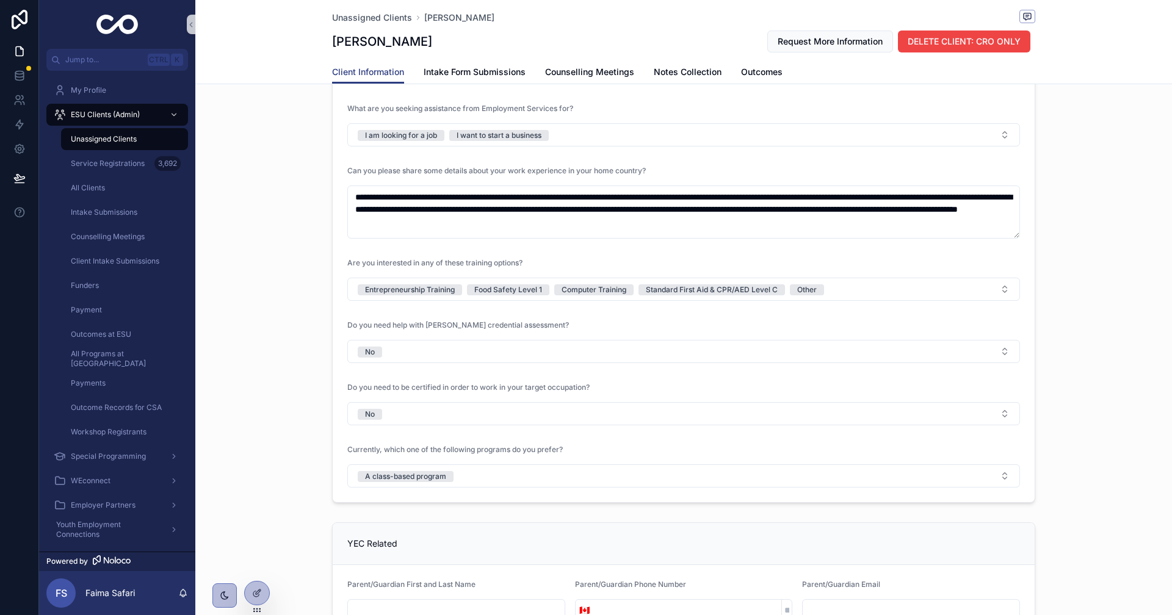
click at [1041, 236] on div "**********" at bounding box center [683, 24] width 977 height 968
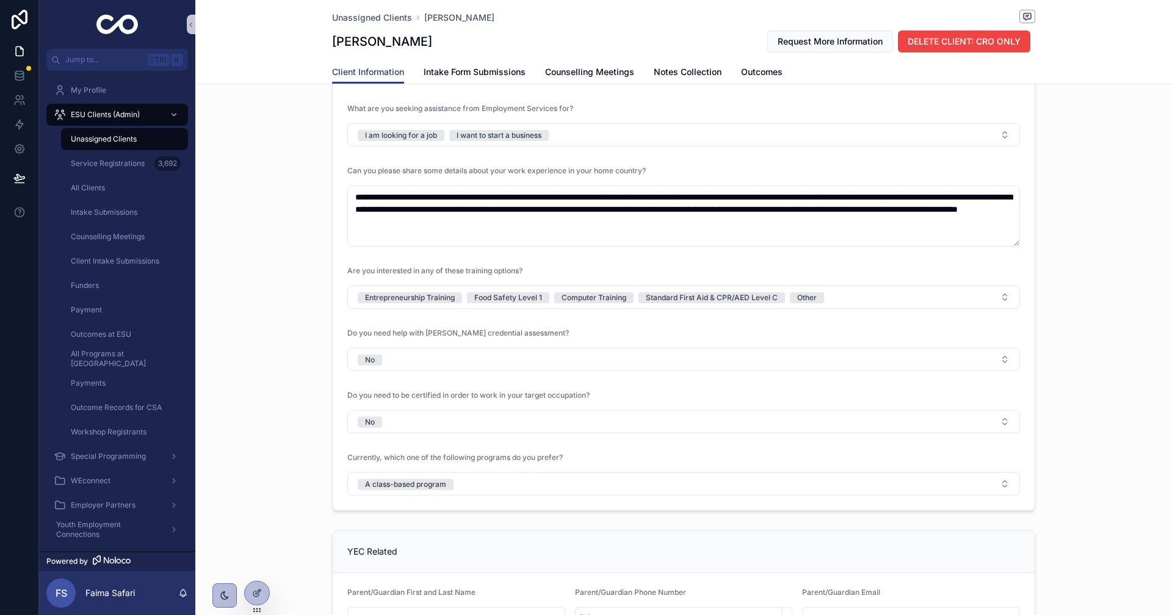
drag, startPoint x: 1011, startPoint y: 237, endPoint x: 1011, endPoint y: 245, distance: 7.9
click at [1011, 245] on textarea "**********" at bounding box center [683, 216] width 673 height 61
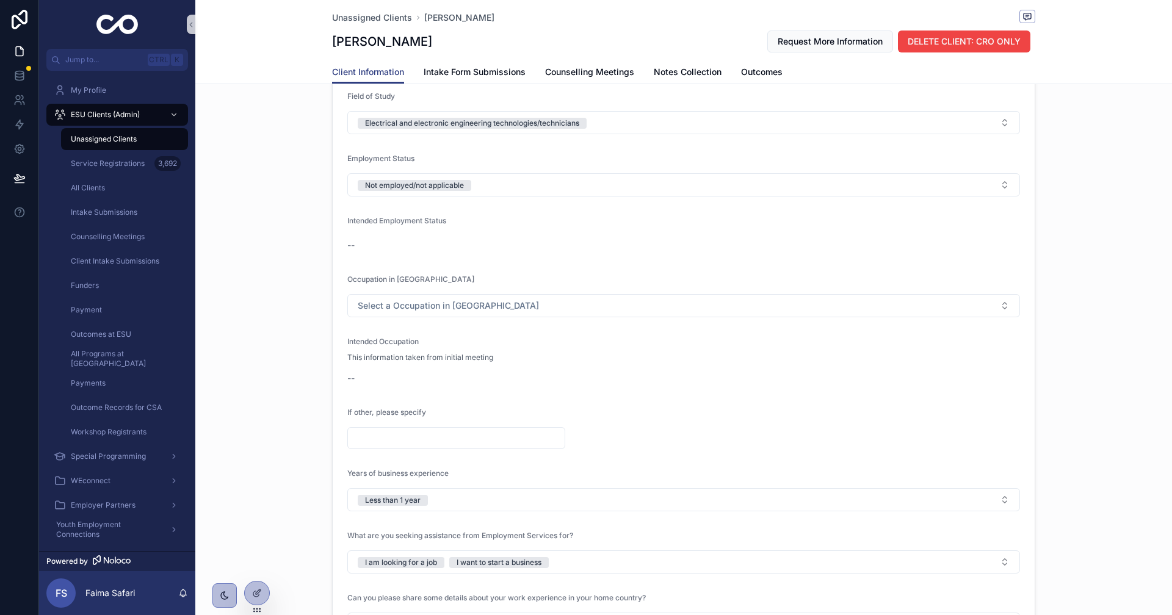
scroll to position [1221, 0]
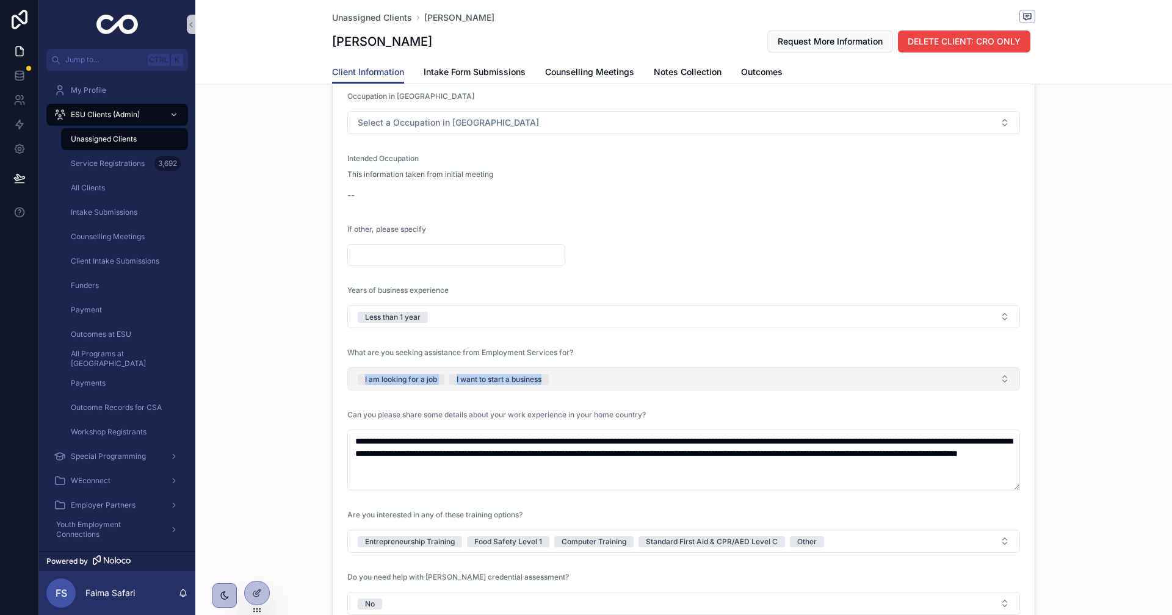
drag, startPoint x: 327, startPoint y: 377, endPoint x: 669, endPoint y: 387, distance: 342.6
click at [669, 387] on div "**********" at bounding box center [684, 272] width 718 height 976
copy span "I am looking for a job I want to start a business"
click at [333, 486] on form "**********" at bounding box center [684, 292] width 702 height 923
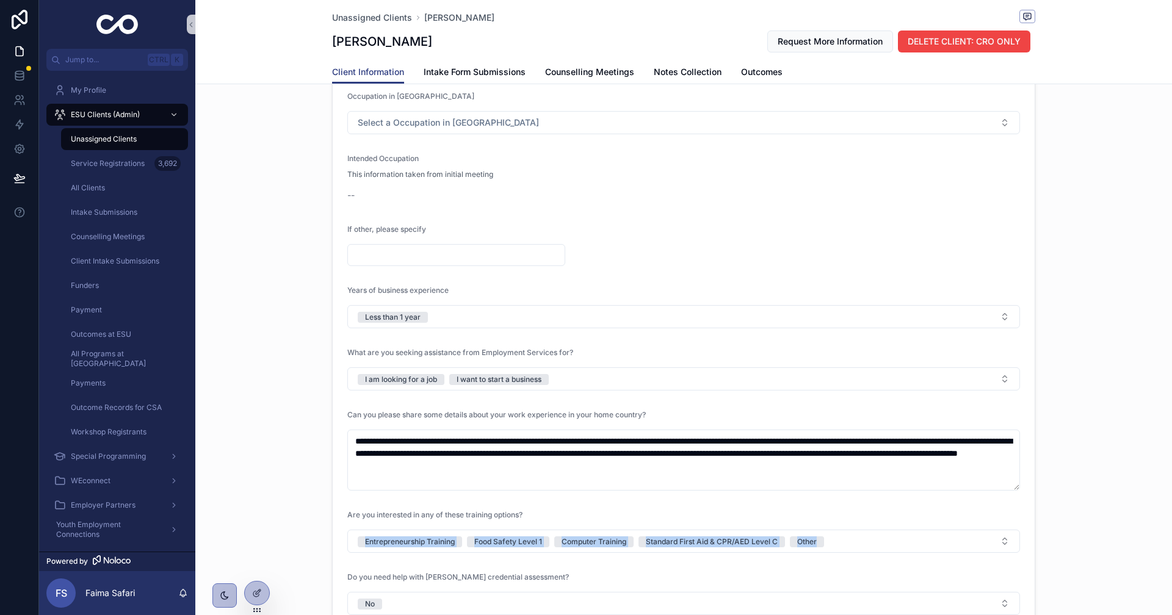
drag, startPoint x: 268, startPoint y: 542, endPoint x: 1027, endPoint y: 534, distance: 758.9
click at [1027, 534] on div "**********" at bounding box center [683, 272] width 977 height 976
click at [297, 510] on div "**********" at bounding box center [683, 272] width 977 height 976
drag, startPoint x: 303, startPoint y: 552, endPoint x: 756, endPoint y: 548, distance: 452.4
click at [756, 548] on div "**********" at bounding box center [683, 272] width 977 height 976
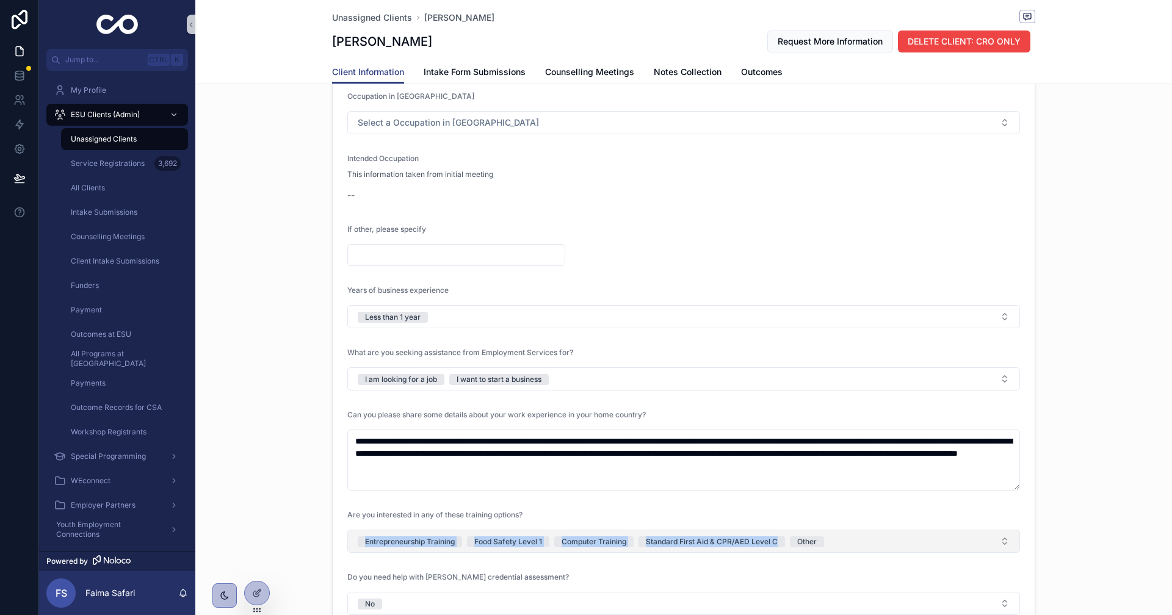
copy span "Entrepreneurship Training Food Safety Level 1 Computer Training Standard First …"
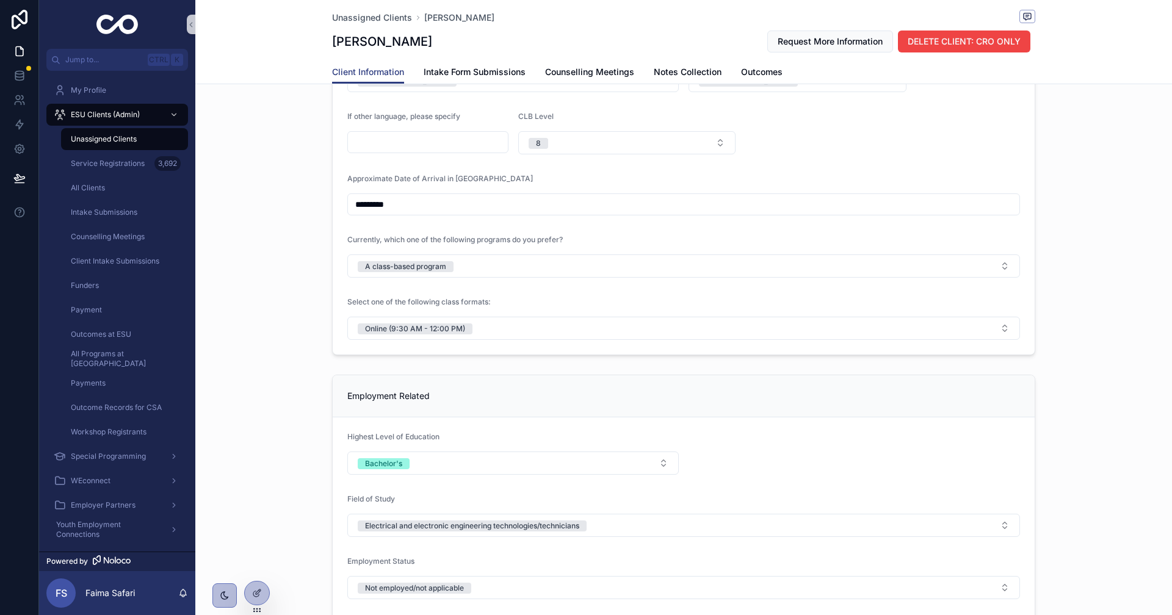
scroll to position [611, 0]
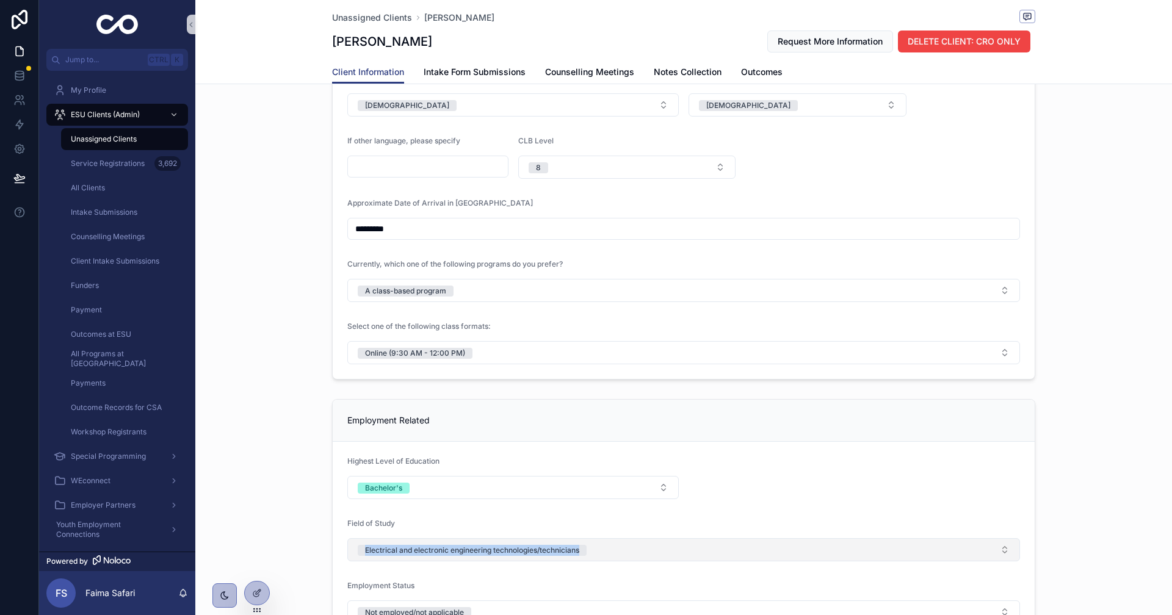
drag, startPoint x: 302, startPoint y: 537, endPoint x: 729, endPoint y: 549, distance: 426.9
copy div "Electrical and electronic engineering technologies/technicians"
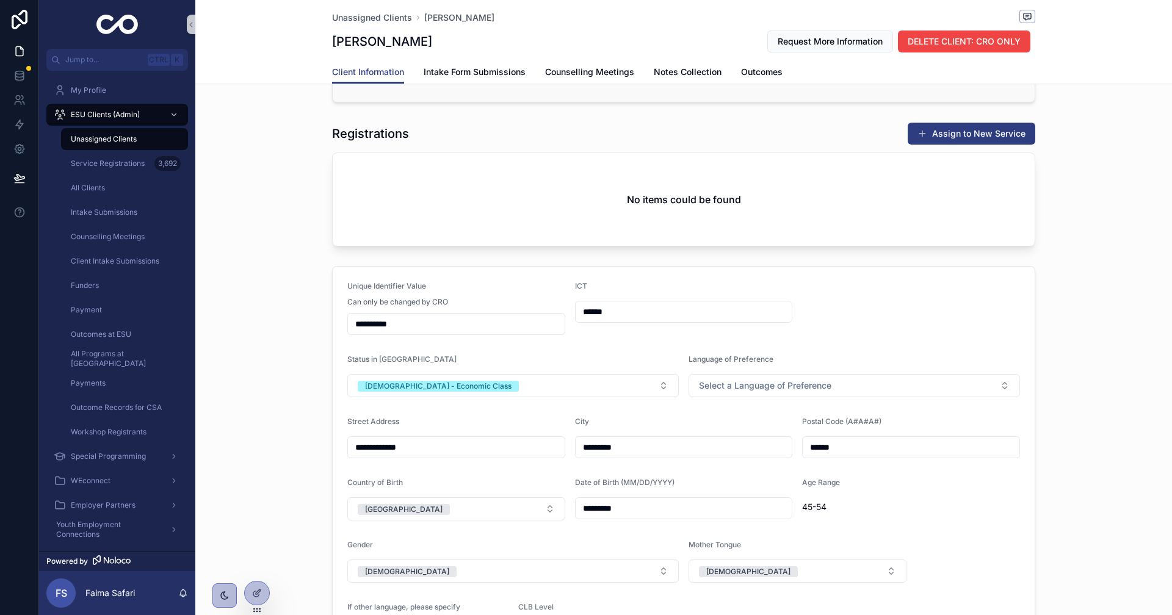
scroll to position [0, 0]
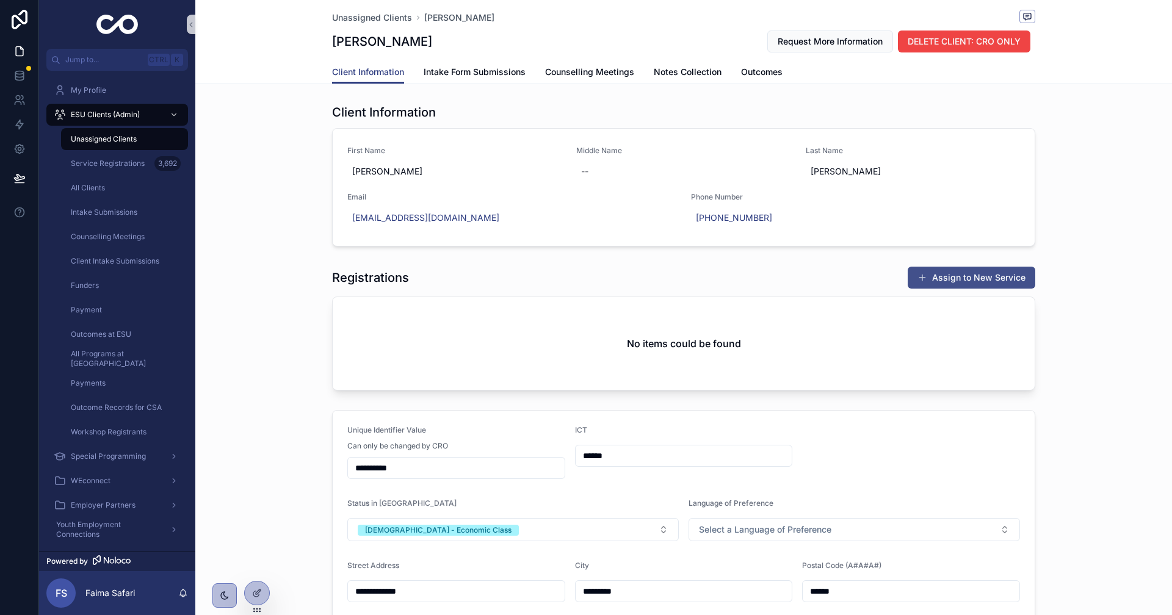
click at [939, 276] on button "Assign to New Service" at bounding box center [972, 278] width 128 height 22
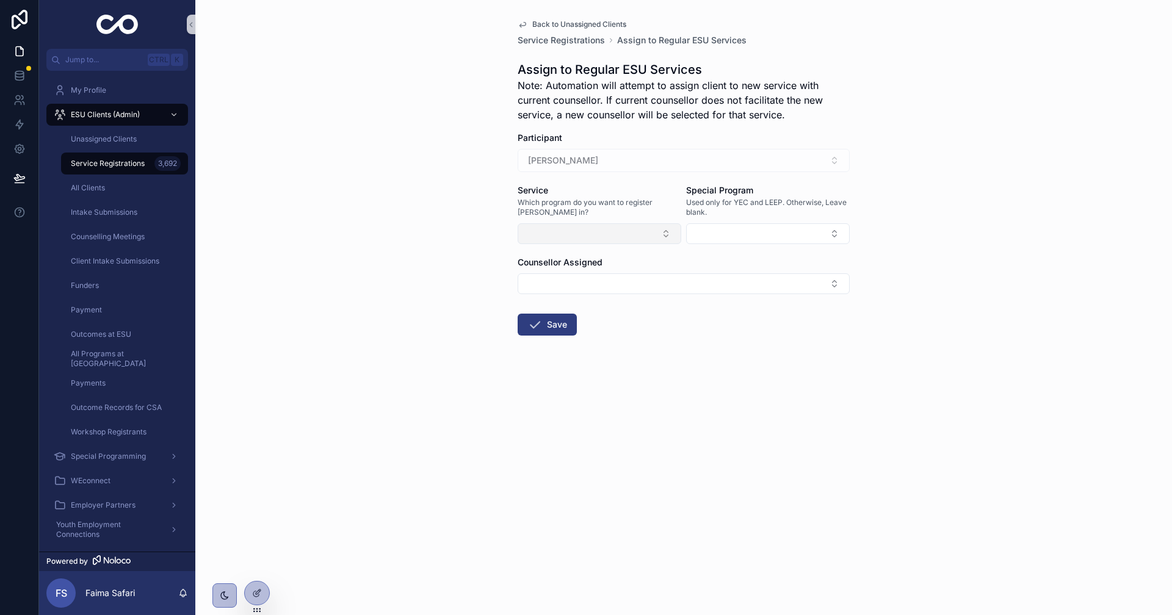
click at [583, 235] on button "Select Button" at bounding box center [600, 233] width 164 height 21
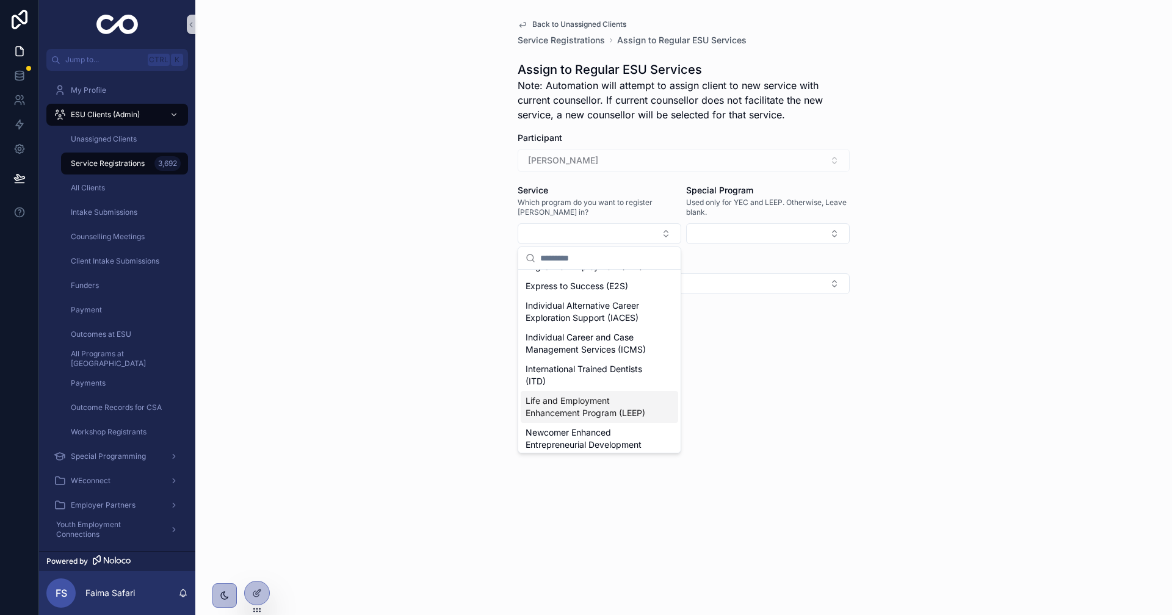
scroll to position [183, 0]
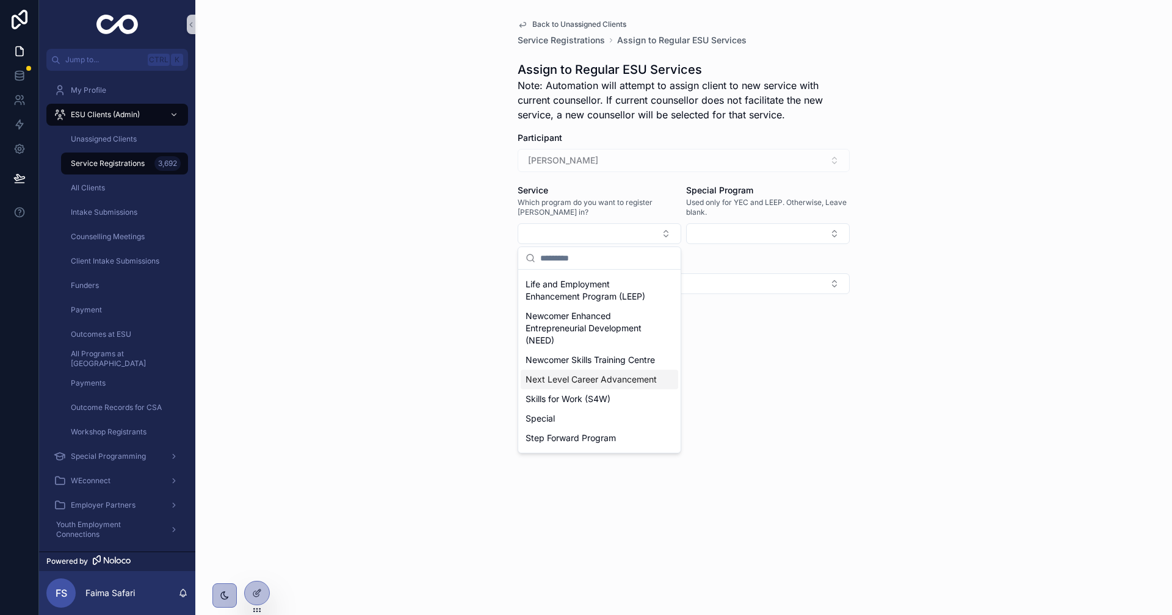
click at [568, 386] on span "Next Level Career Advancement" at bounding box center [591, 380] width 131 height 12
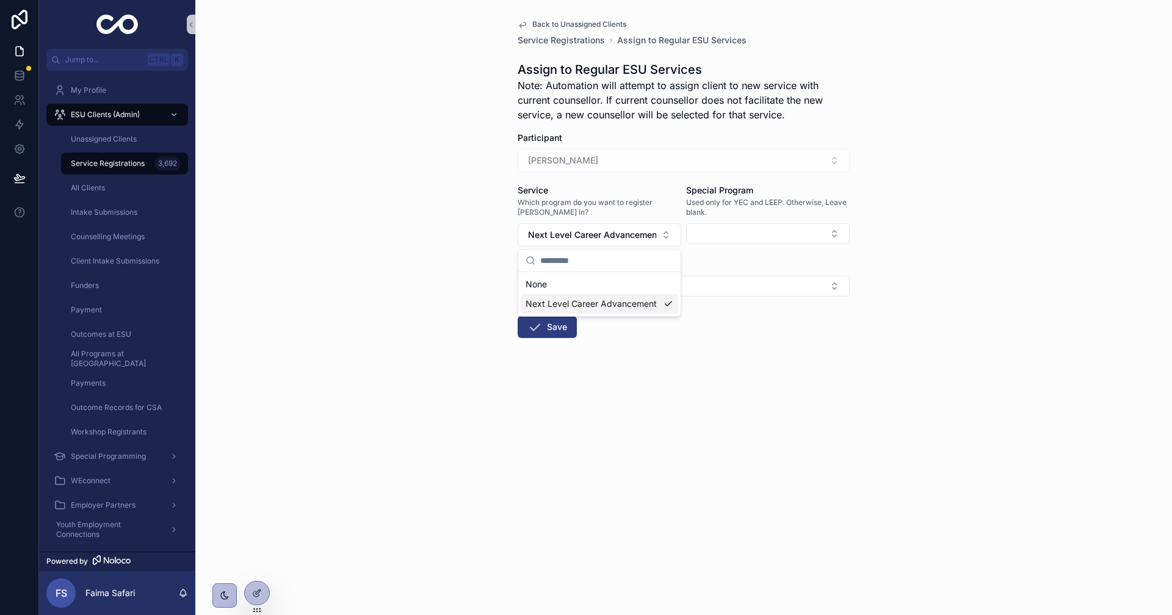
scroll to position [0, 0]
click at [457, 345] on div "Back to Unassigned Clients Service Registrations Assign to Regular ESU Services…" at bounding box center [683, 307] width 977 height 615
click at [564, 331] on button "Save" at bounding box center [547, 327] width 59 height 22
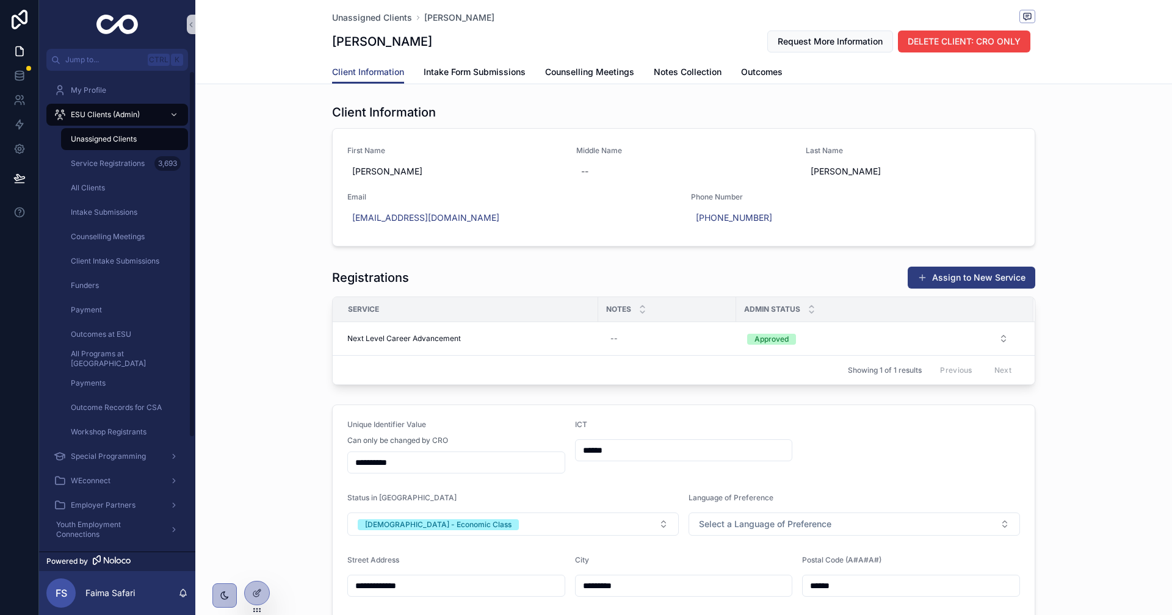
click at [122, 139] on span "Unassigned Clients" at bounding box center [104, 139] width 66 height 10
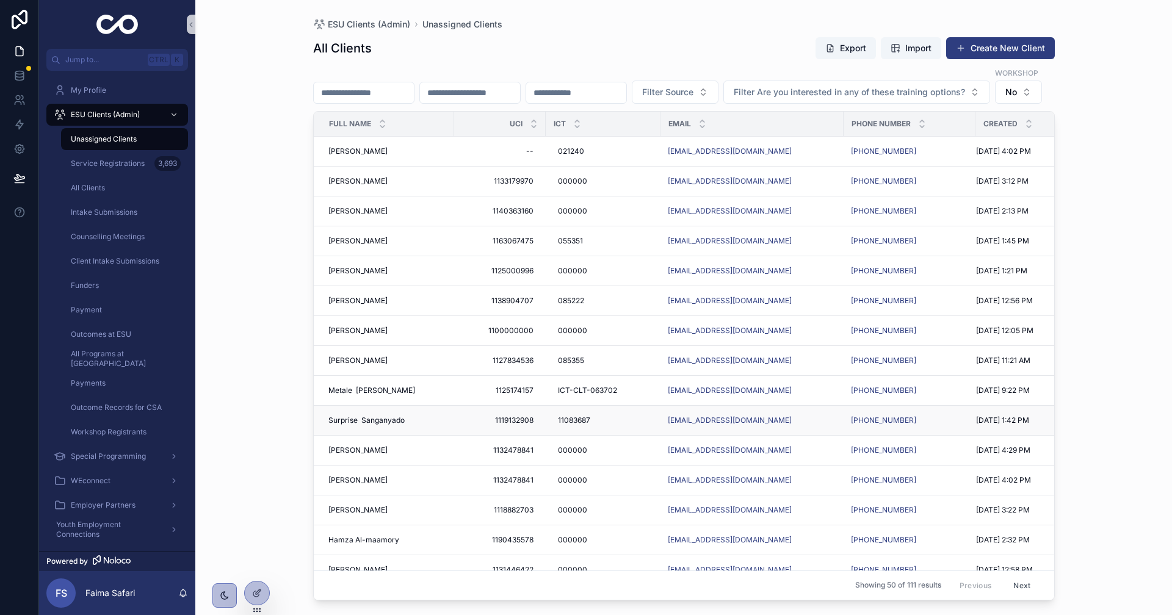
click at [388, 426] on span "Surprise Sanganyado" at bounding box center [366, 421] width 76 height 10
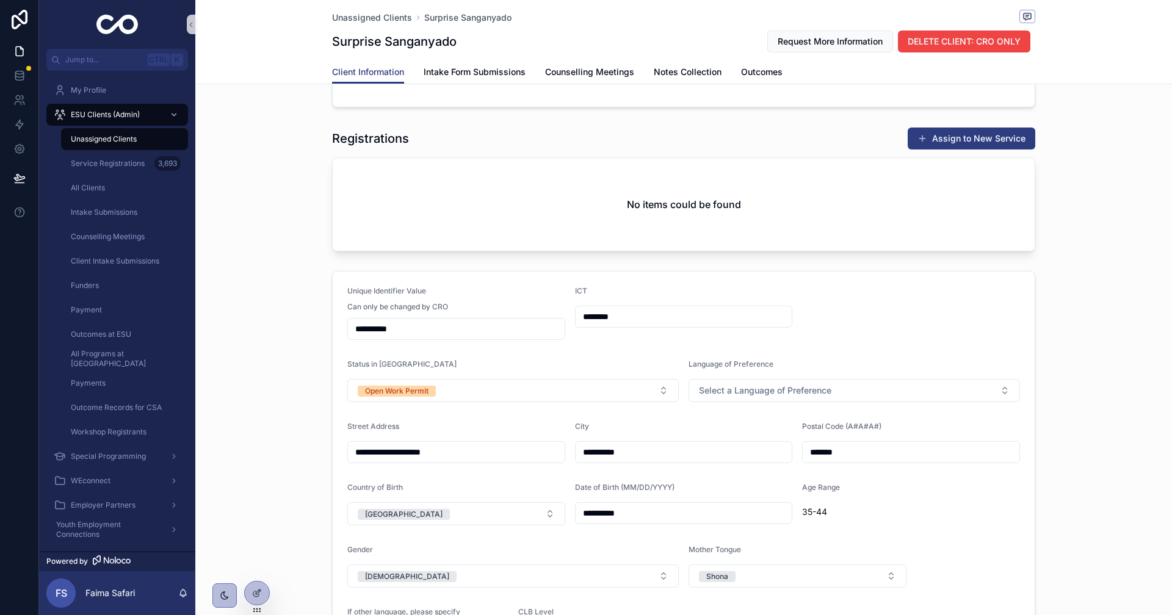
scroll to position [122, 0]
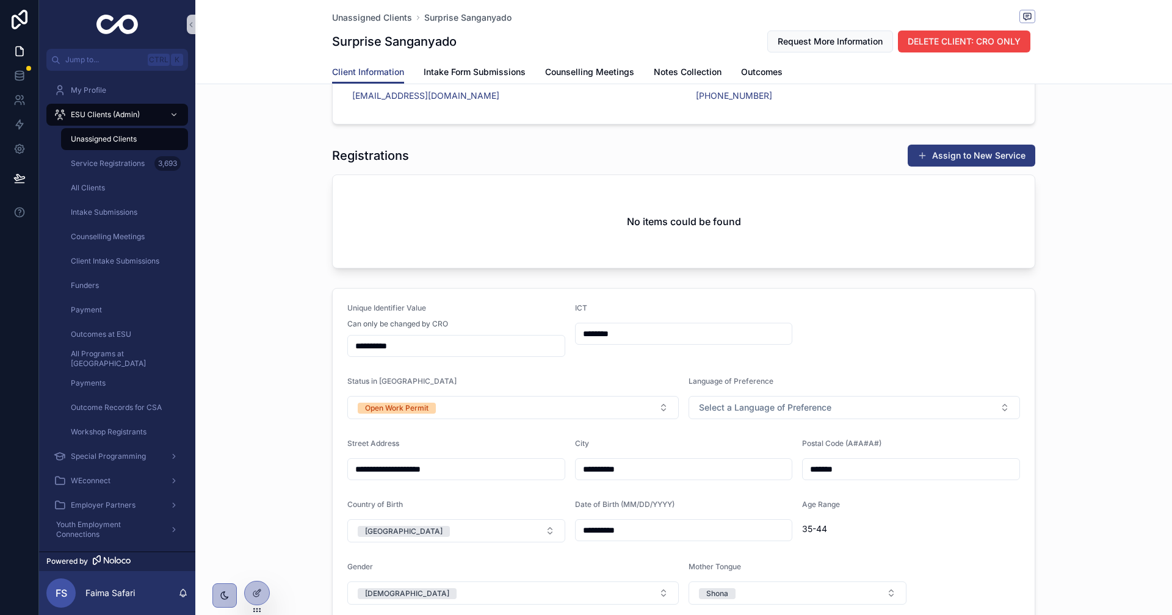
click at [590, 335] on input "********" at bounding box center [684, 333] width 217 height 17
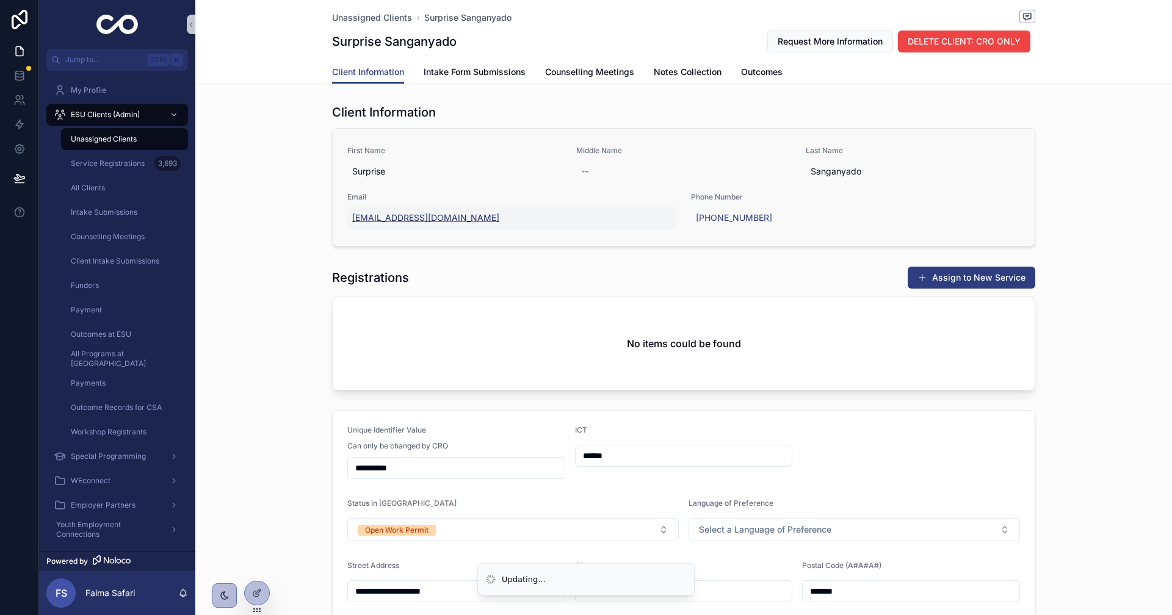
type input "******"
drag, startPoint x: 317, startPoint y: 38, endPoint x: 377, endPoint y: 41, distance: 59.9
click at [377, 41] on div "Unassigned Clients Surprise Sanganyado Surprise Sanganyado Request More Informa…" at bounding box center [683, 42] width 977 height 84
copy h1 "Surprise"
click at [302, 175] on div "Client Information First Name Surprise Middle Name -- Last Name Sanganyado Emai…" at bounding box center [683, 175] width 977 height 153
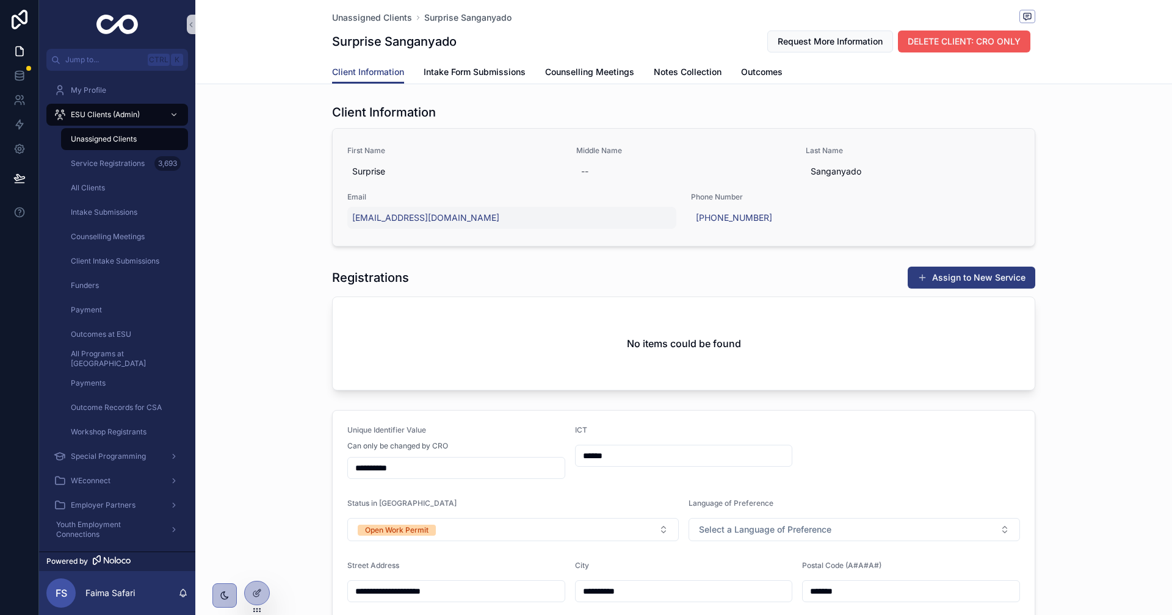
click at [951, 49] on button "DELETE CLIENT: CRO ONLY" at bounding box center [964, 42] width 132 height 22
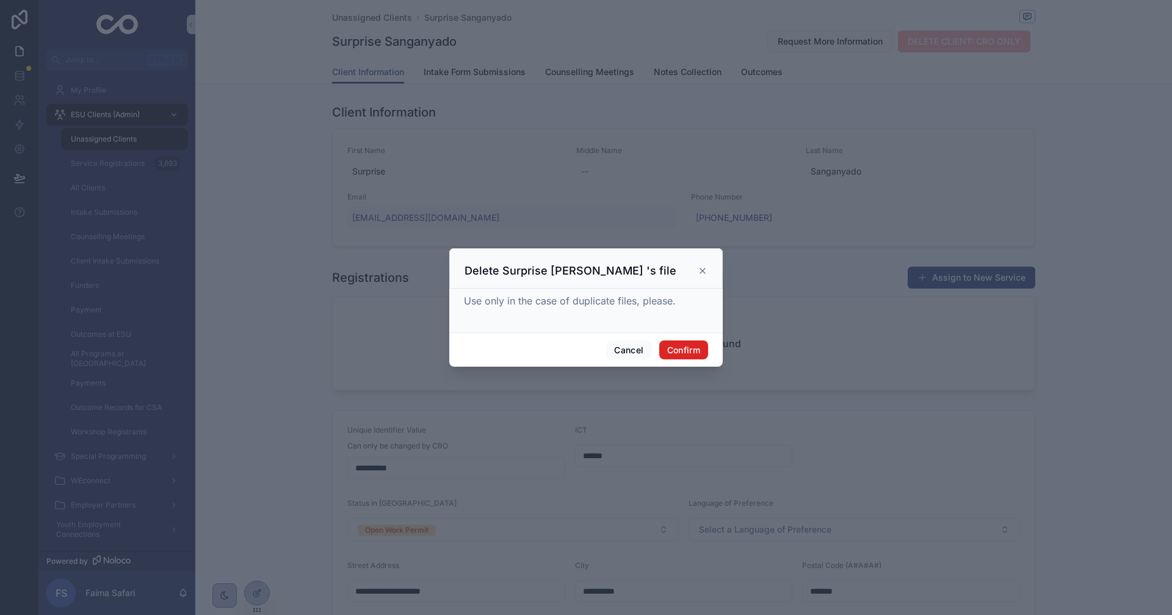
click at [708, 344] on button "Confirm" at bounding box center [683, 351] width 49 height 20
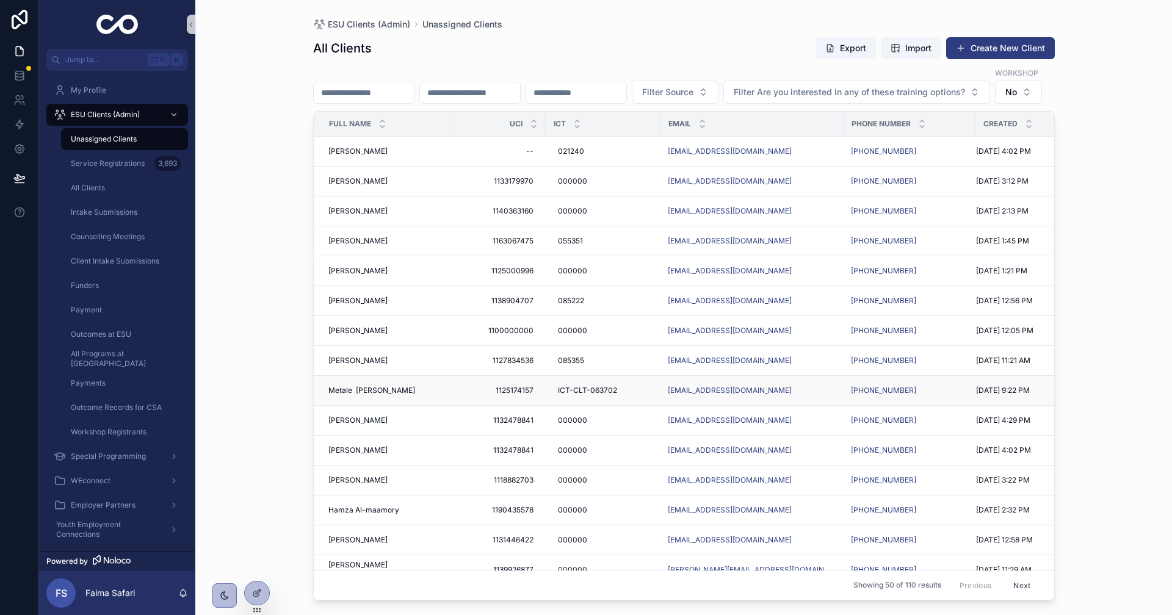
click at [346, 396] on span "Metale Dey" at bounding box center [371, 391] width 87 height 10
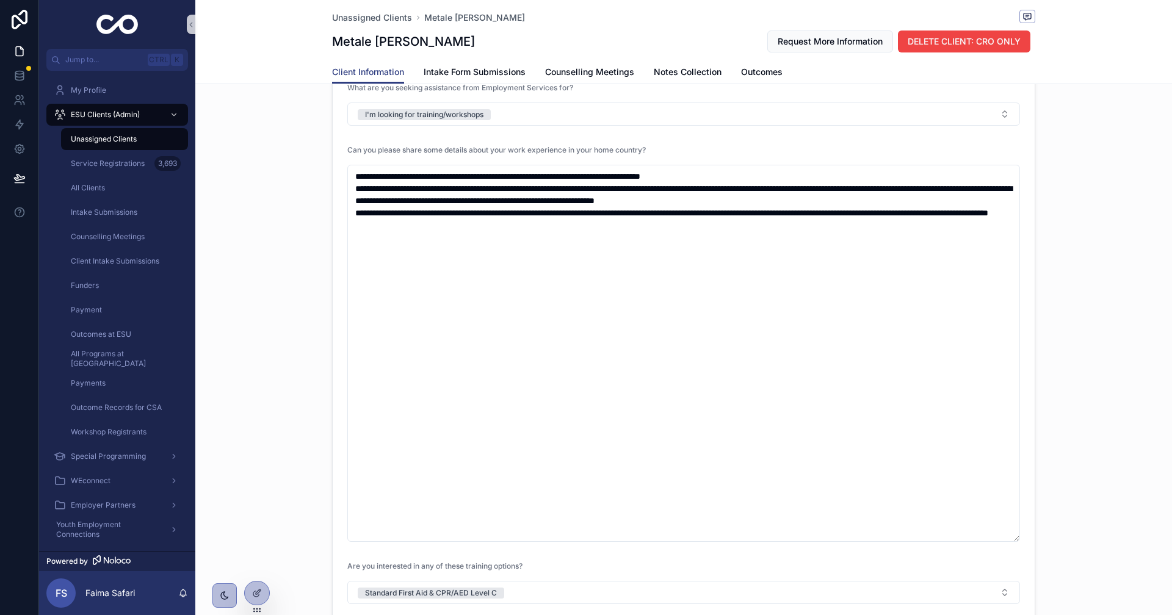
scroll to position [1568, 0]
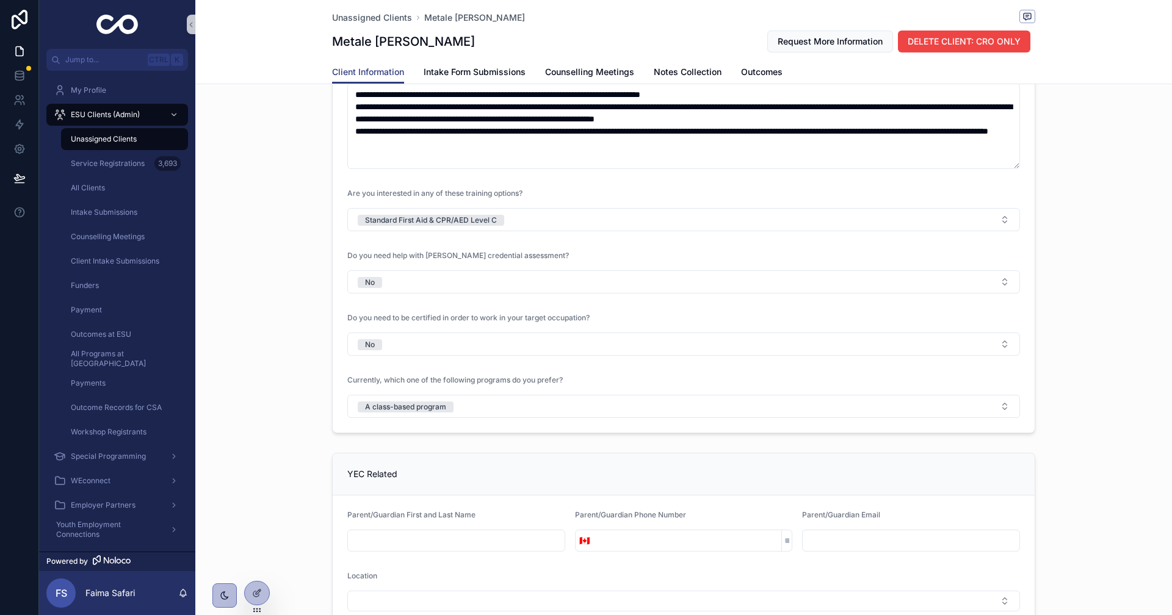
drag, startPoint x: 1013, startPoint y: 458, endPoint x: 991, endPoint y: 167, distance: 292.0
click at [991, 167] on textarea "**********" at bounding box center [683, 126] width 673 height 86
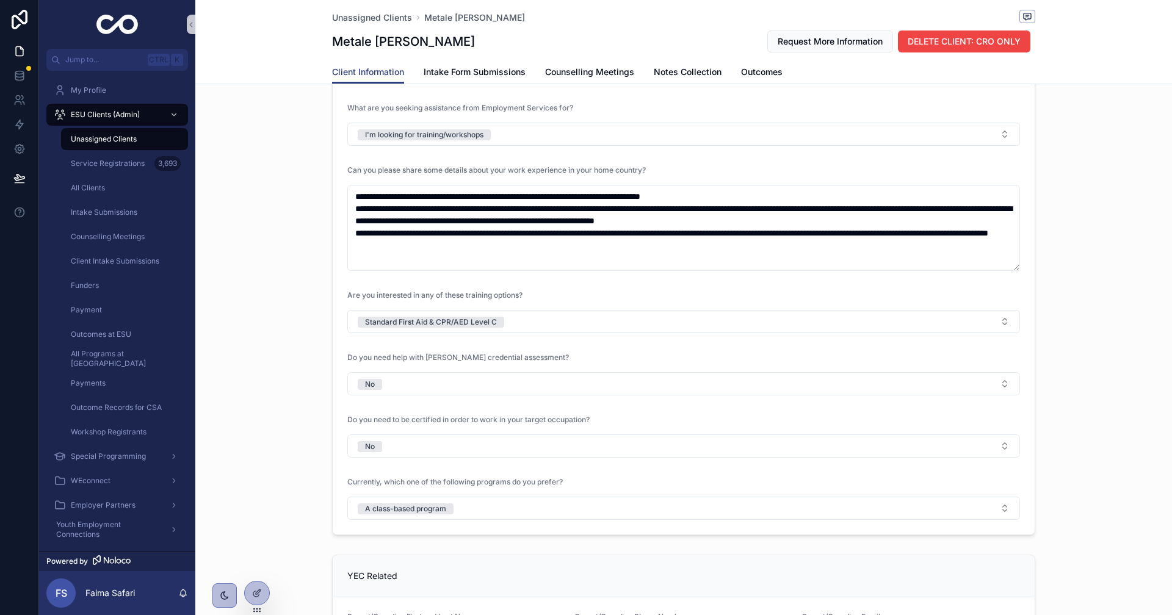
scroll to position [1324, 0]
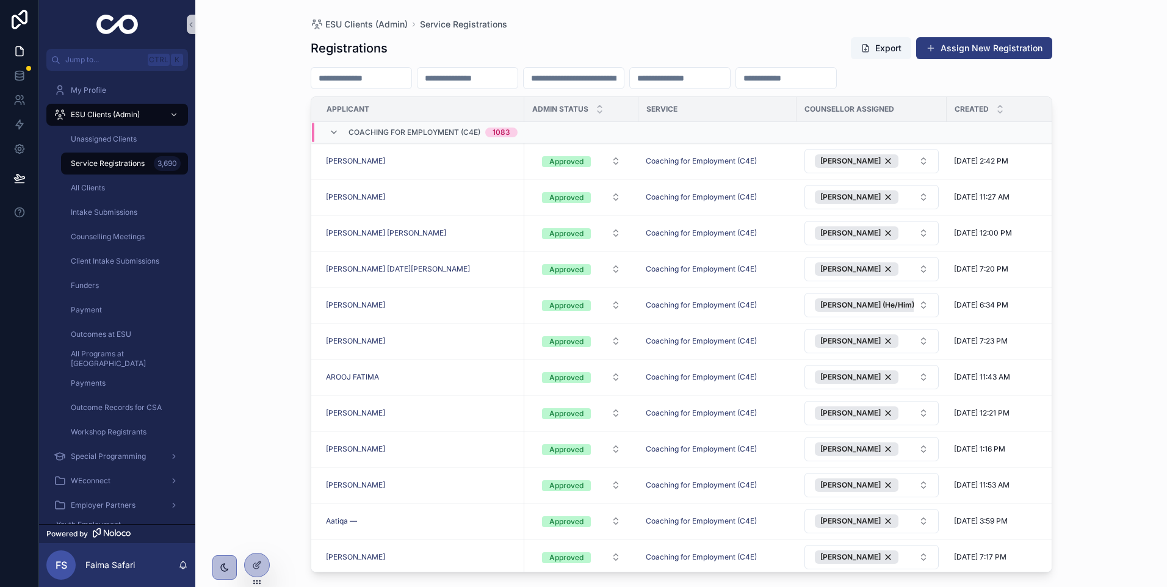
click at [512, 86] on input "scrollable content" at bounding box center [468, 78] width 100 height 17
paste input "**********"
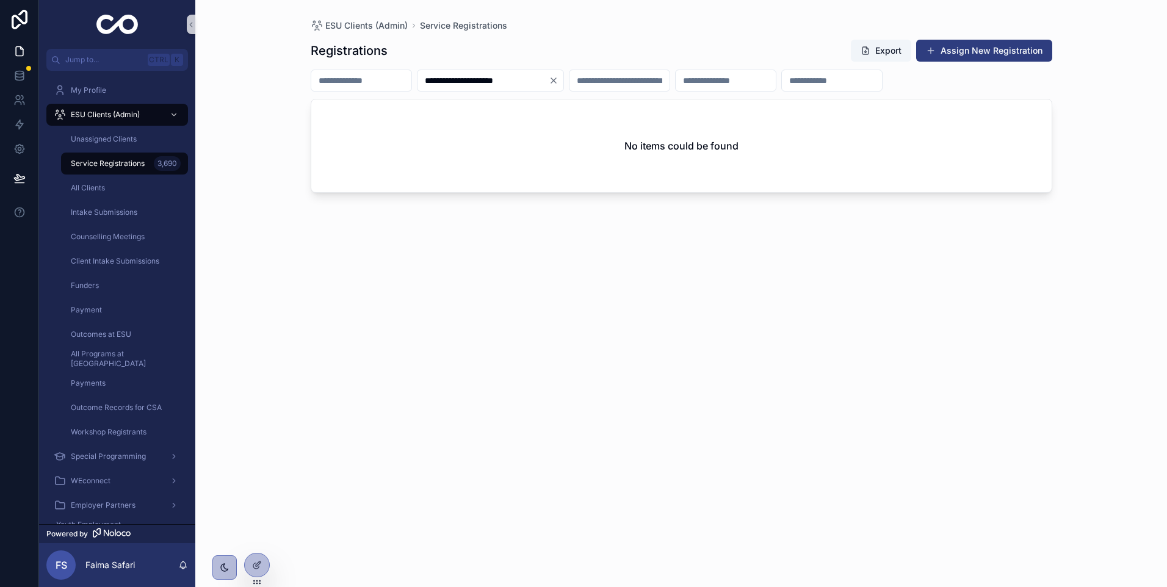
type input "**********"
click at [564, 74] on div "**********" at bounding box center [490, 81] width 147 height 22
click at [559, 79] on icon "Clear" at bounding box center [554, 81] width 10 height 10
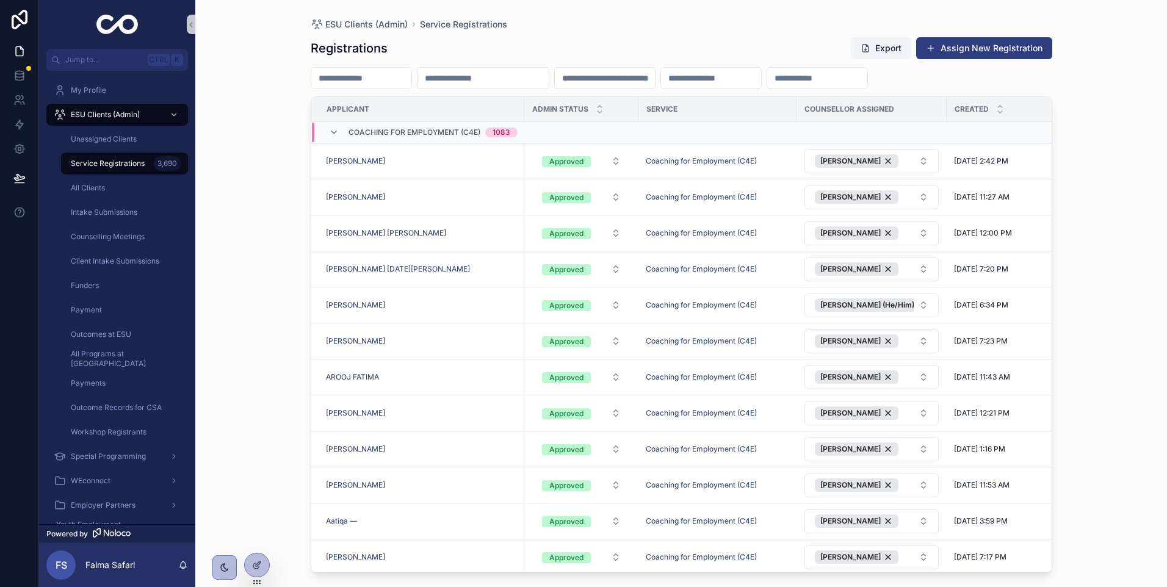
click at [491, 84] on input "scrollable content" at bounding box center [483, 78] width 131 height 17
paste input "**********"
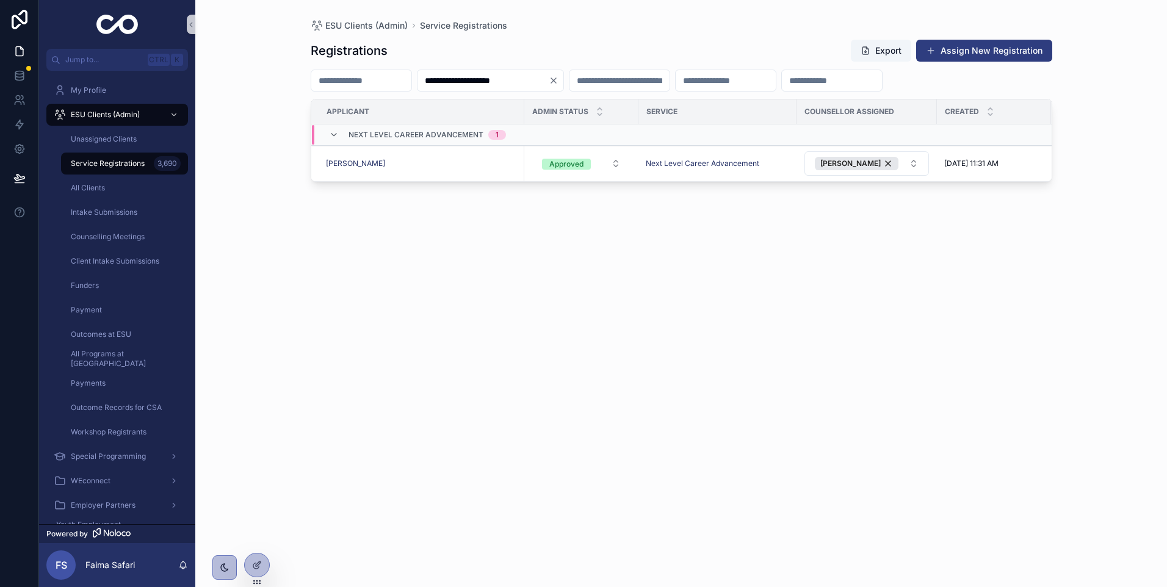
type input "**********"
click at [556, 81] on icon "Clear" at bounding box center [553, 80] width 5 height 5
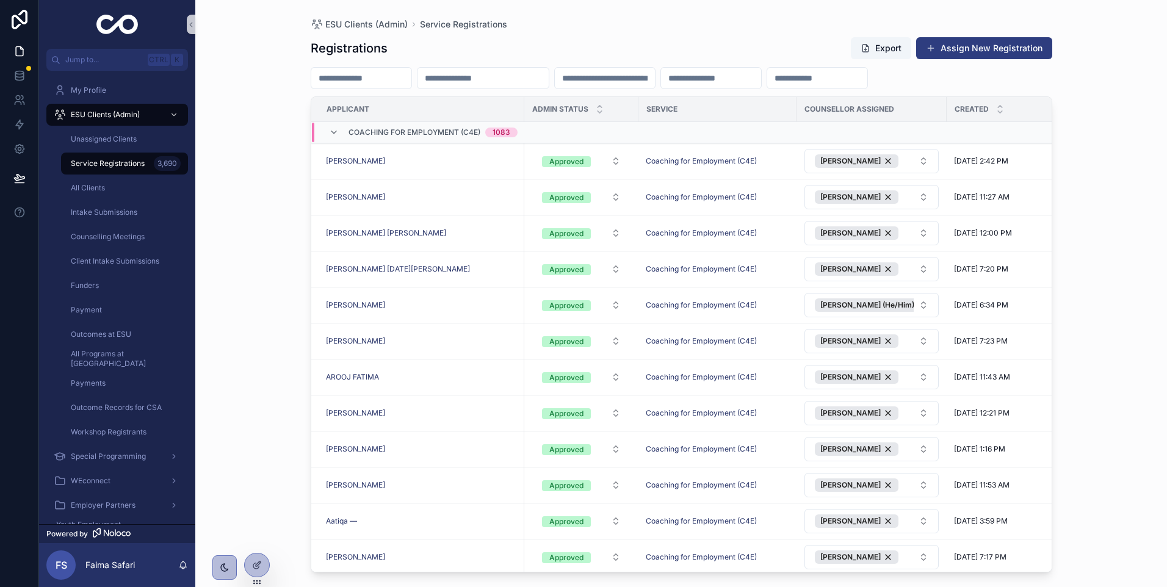
click at [523, 76] on input "scrollable content" at bounding box center [483, 78] width 131 height 17
paste input "**********"
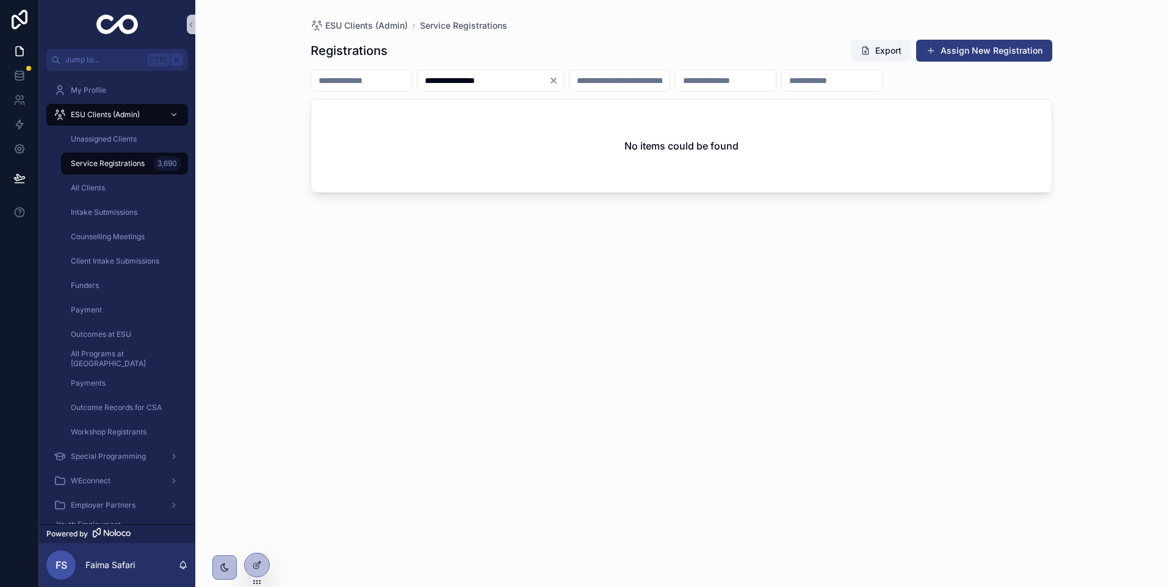
type input "**********"
click at [564, 82] on button "Clear" at bounding box center [556, 81] width 15 height 10
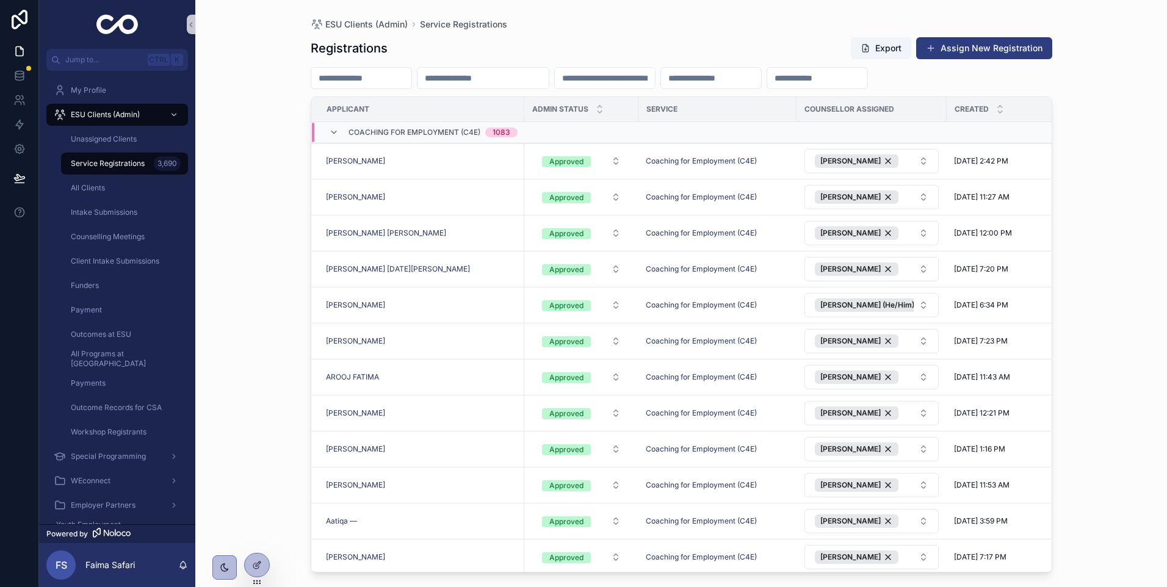
click at [458, 73] on input "scrollable content" at bounding box center [483, 78] width 131 height 17
paste input "**********"
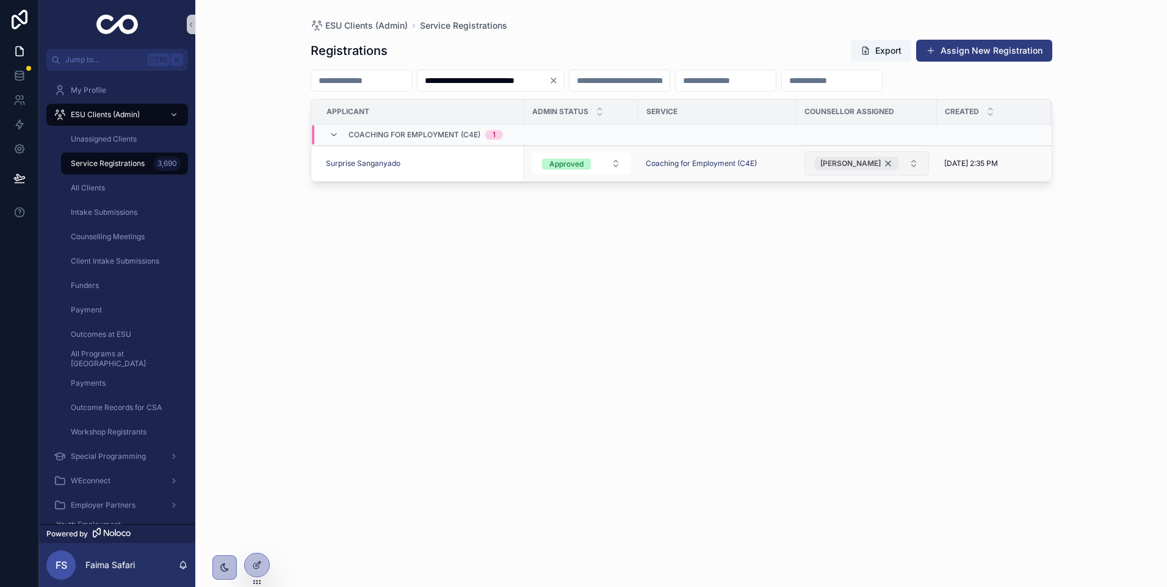
type input "**********"
click at [559, 85] on icon "Clear" at bounding box center [554, 81] width 10 height 10
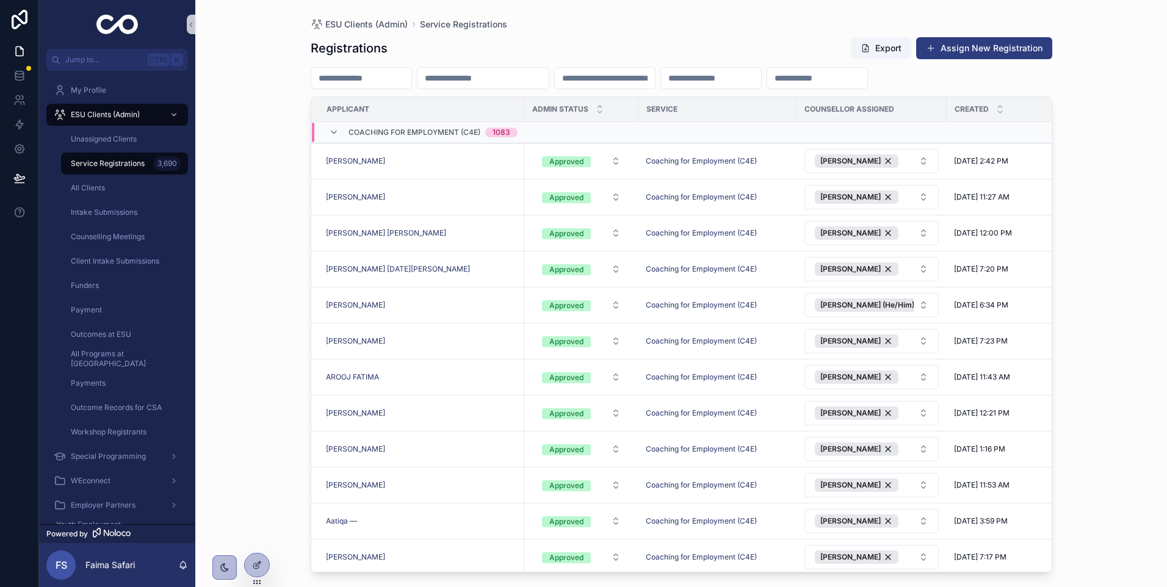
click at [490, 78] on input "scrollable content" at bounding box center [483, 78] width 131 height 17
paste input "**********"
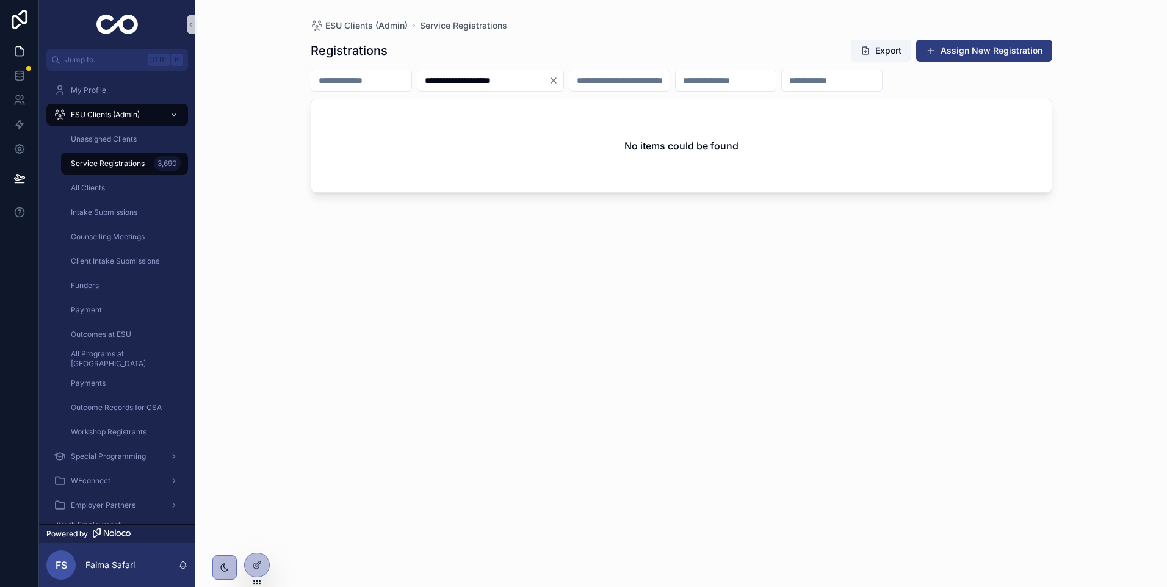
type input "**********"
click at [556, 78] on icon "Clear" at bounding box center [553, 80] width 5 height 5
